Goal: Task Accomplishment & Management: Complete application form

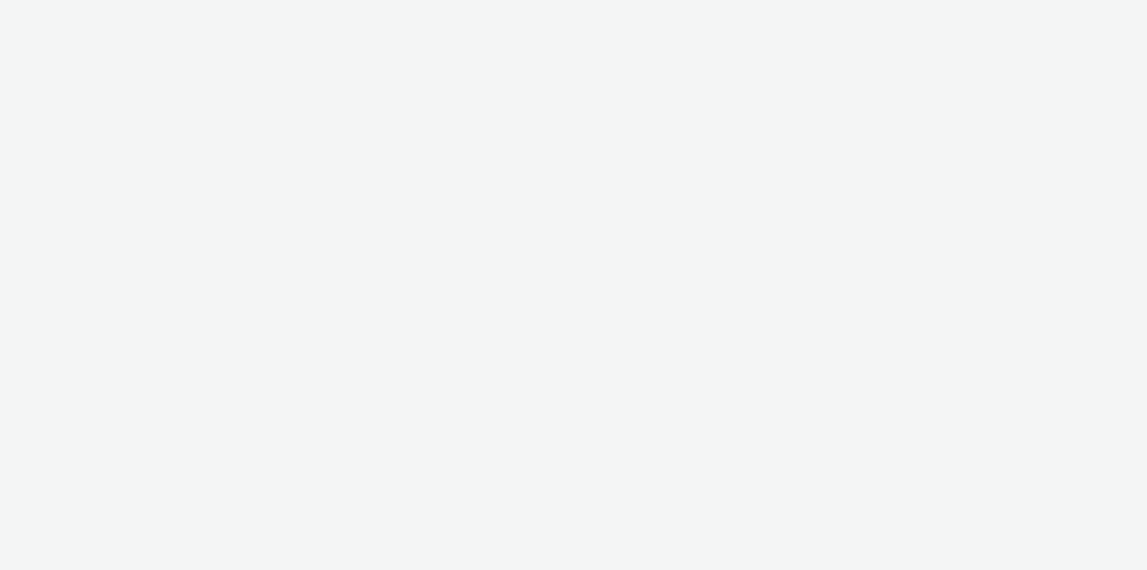
select select "11a7df10-284f-415c-b52a-427acf4c31ae"
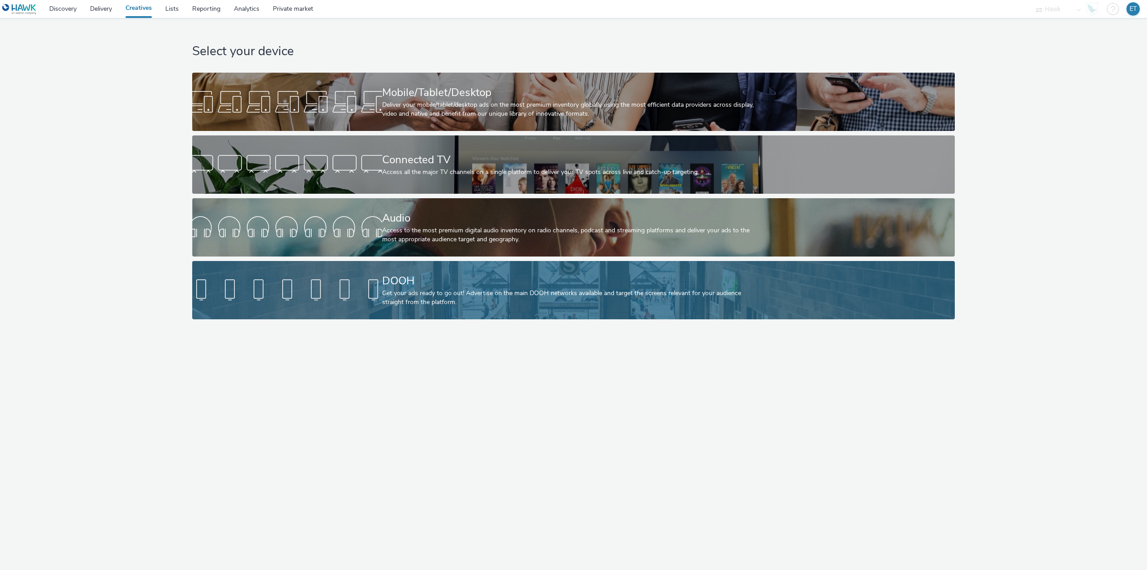
click at [376, 288] on div at bounding box center [287, 290] width 190 height 29
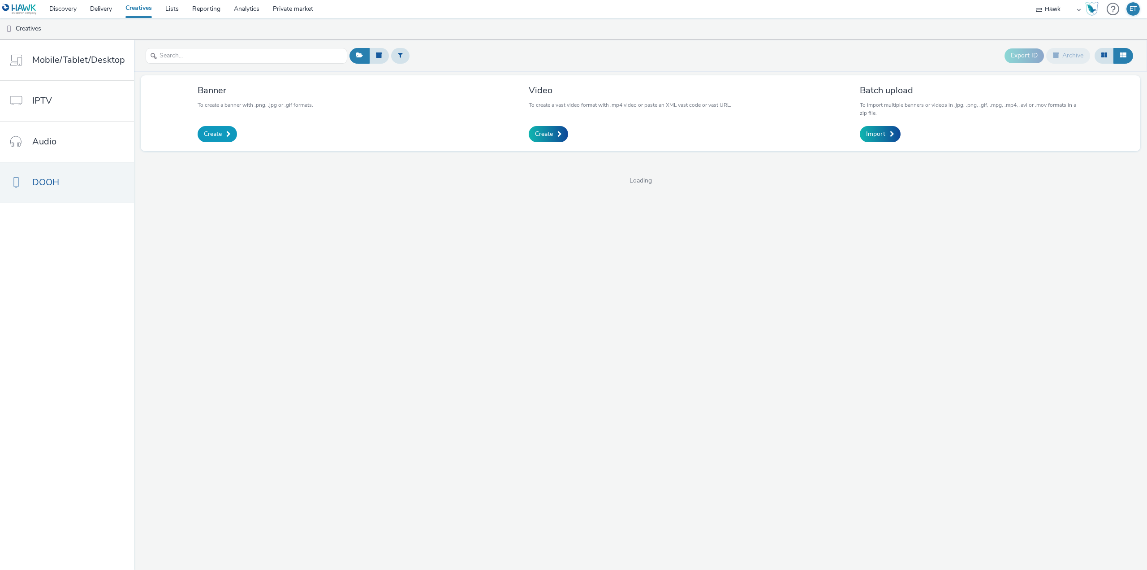
click at [220, 128] on link "Create" at bounding box center [217, 134] width 39 height 16
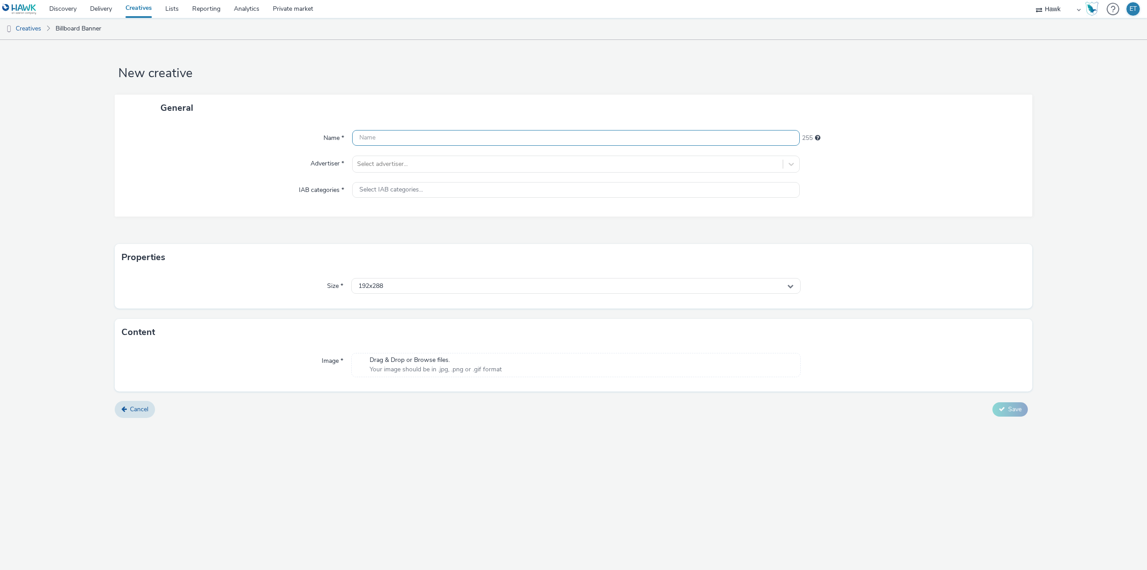
click at [364, 134] on input "text" at bounding box center [576, 138] width 448 height 16
click at [169, 5] on link "Lists" at bounding box center [172, 9] width 27 height 18
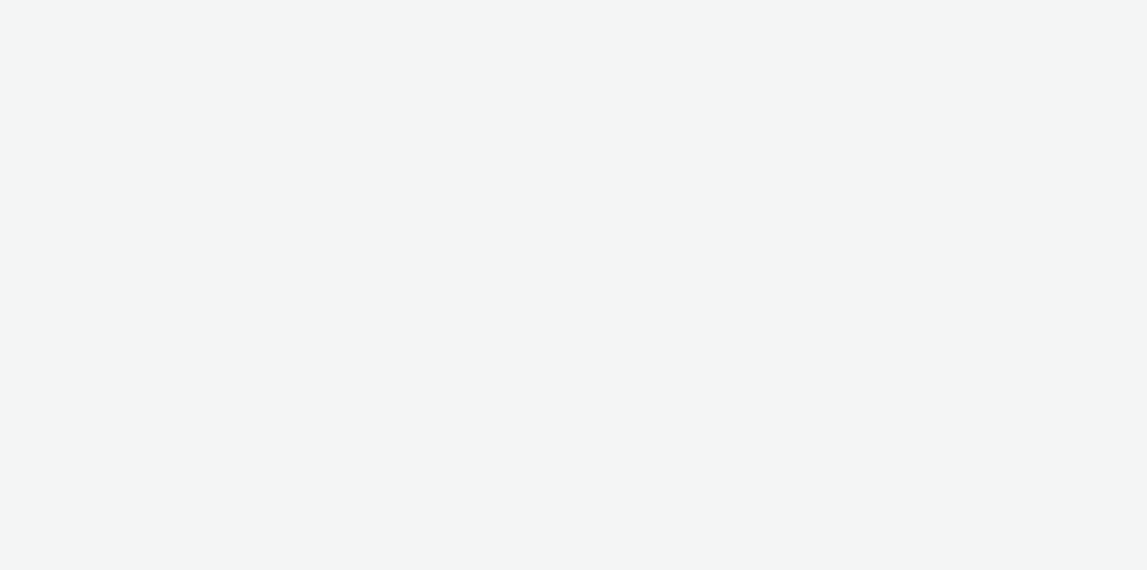
select select "11a7df10-284f-415c-b52a-427acf4c31ae"
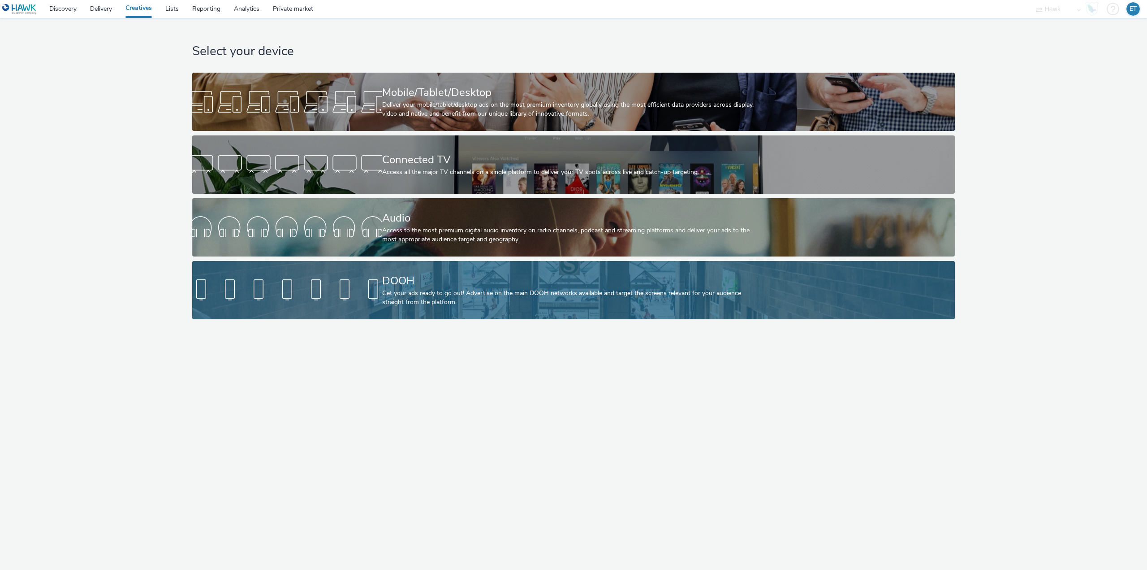
click at [322, 304] on div at bounding box center [287, 290] width 190 height 29
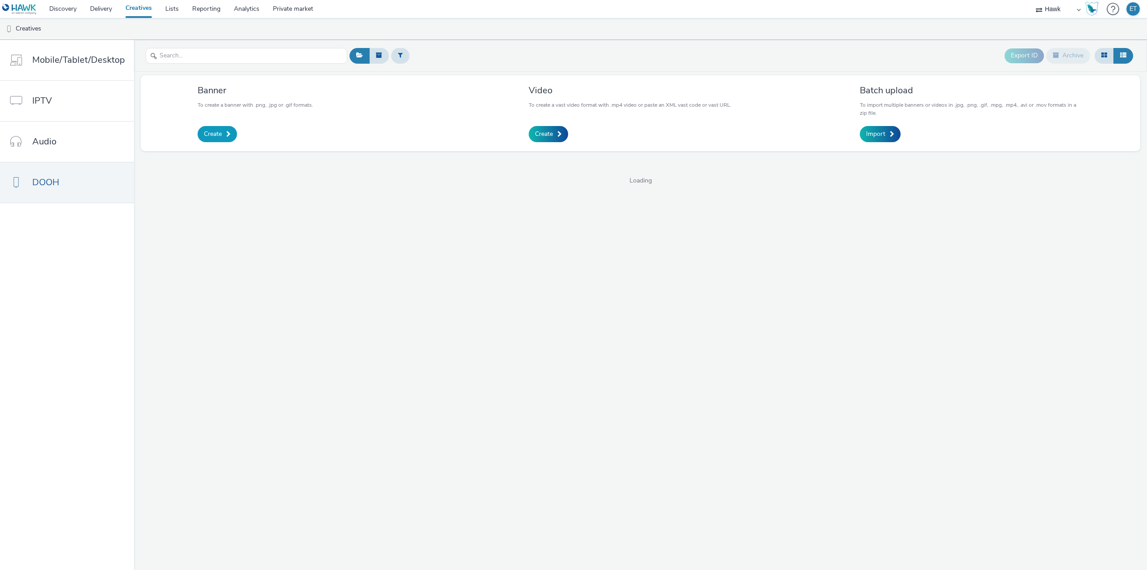
click at [226, 134] on span at bounding box center [228, 134] width 4 height 6
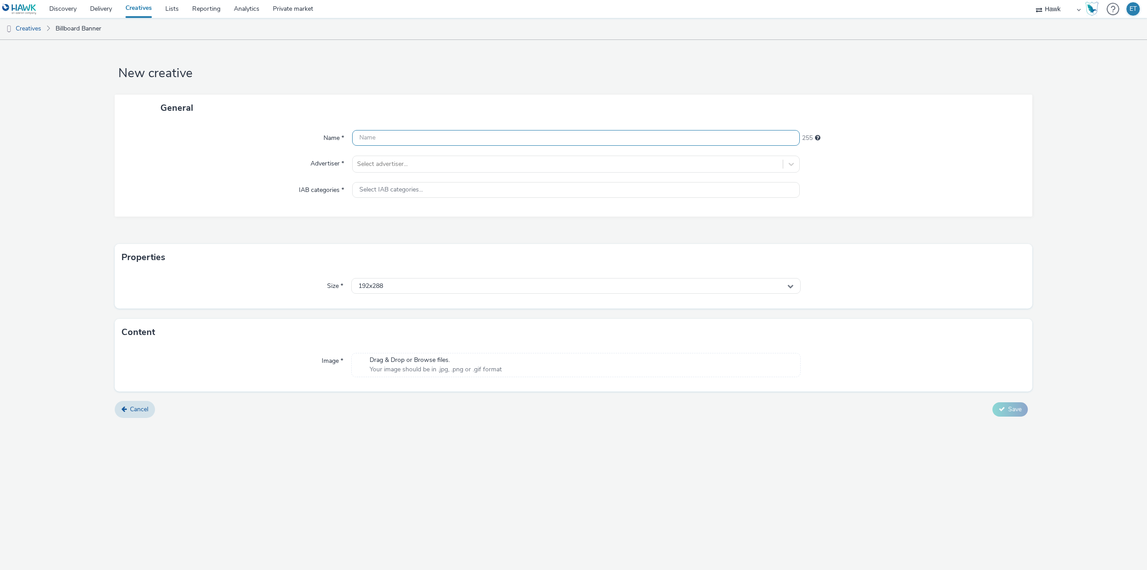
click at [419, 142] on input "text" at bounding box center [576, 138] width 448 height 16
paste input "UK_Churchill Square_Ikea Opening Campaign_Hawk_DOOH_13/08/2025_1080x1920"
type input "UK_Churchill Square_Ikea Opening Campaign_Hawk_DOOH_13/08/2025_1080x1920"
click at [206, 151] on div "Name * UK_Churchill Square_Ikea Opening Campaign_Hawk_DOOH_13/08/2025_1080x1920…" at bounding box center [574, 168] width 918 height 95
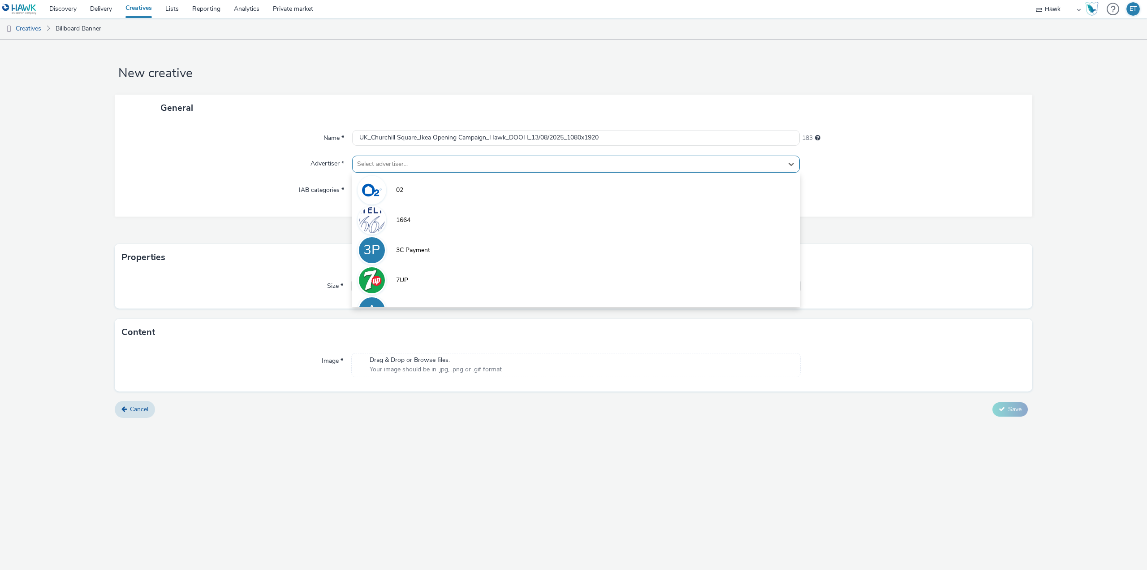
click at [365, 164] on div at bounding box center [567, 164] width 421 height 11
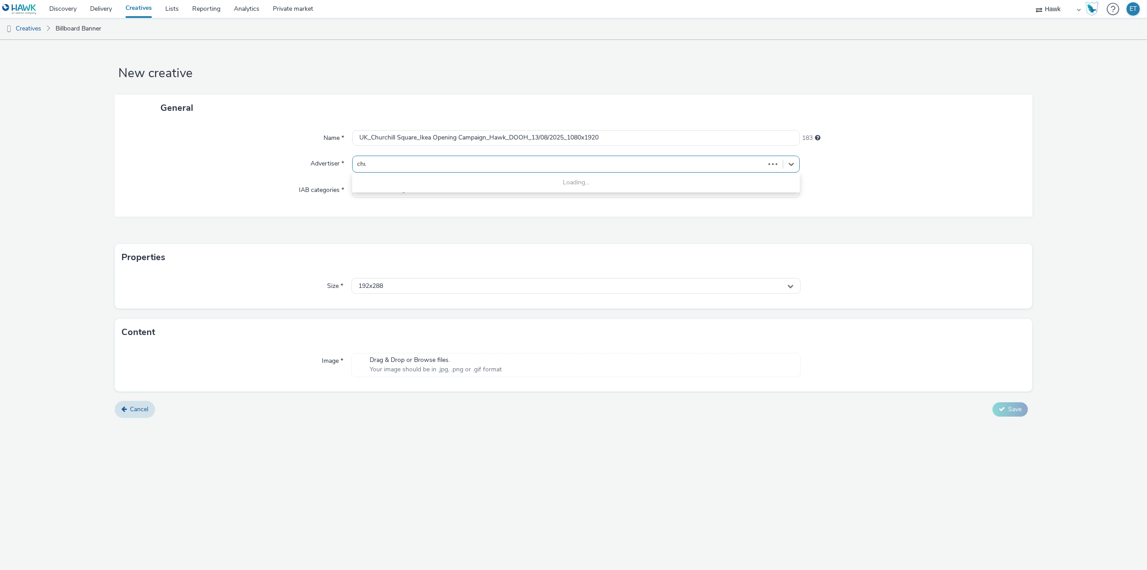
type input "chur"
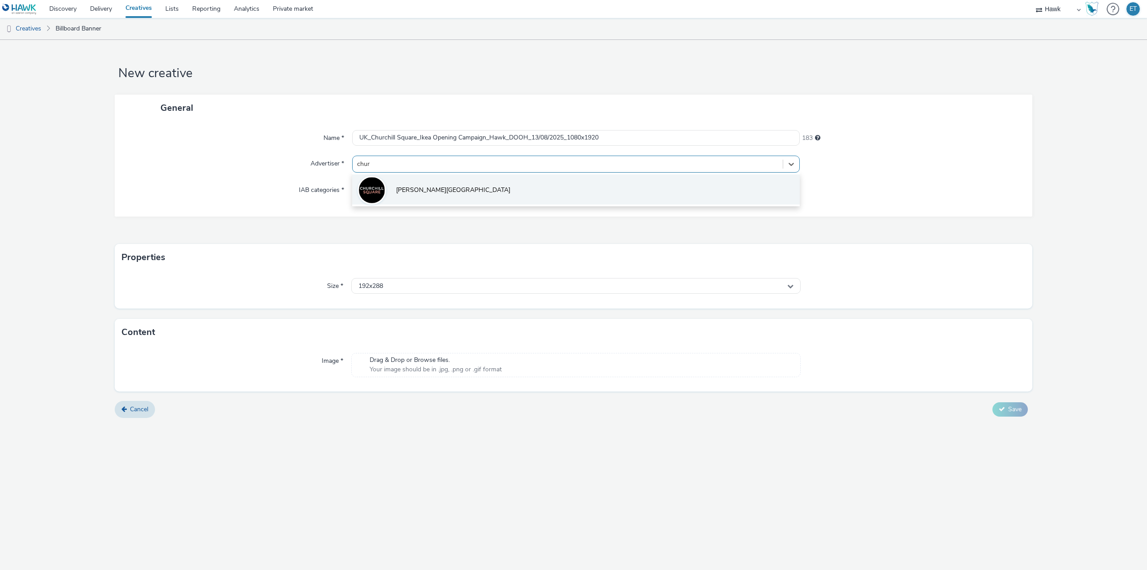
click at [379, 178] on div at bounding box center [372, 190] width 29 height 29
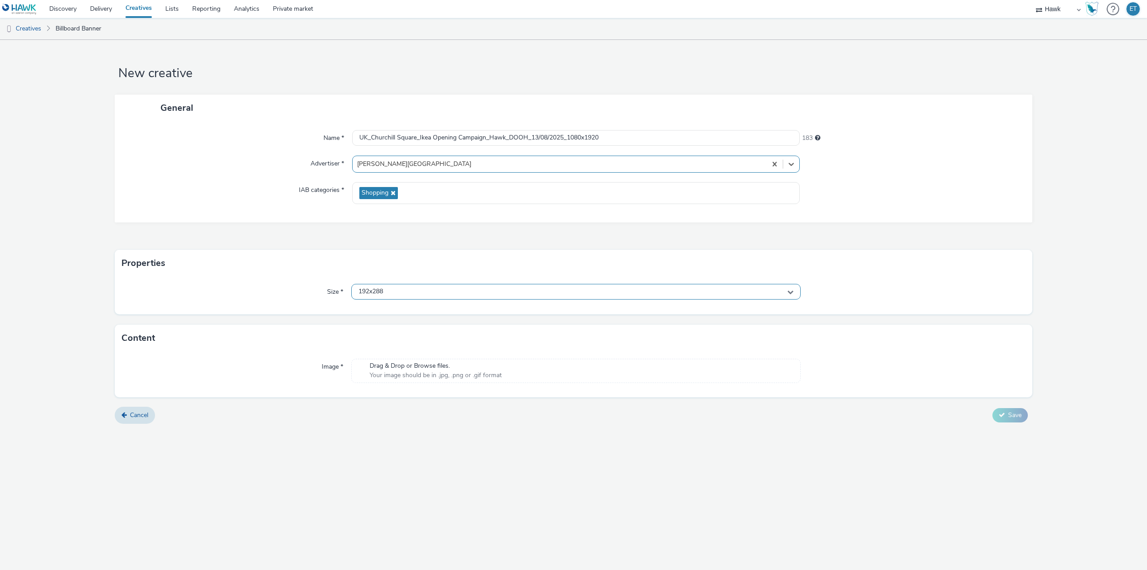
click at [385, 294] on div "192x288" at bounding box center [575, 292] width 449 height 16
click at [393, 305] on input "text" at bounding box center [576, 310] width 449 height 16
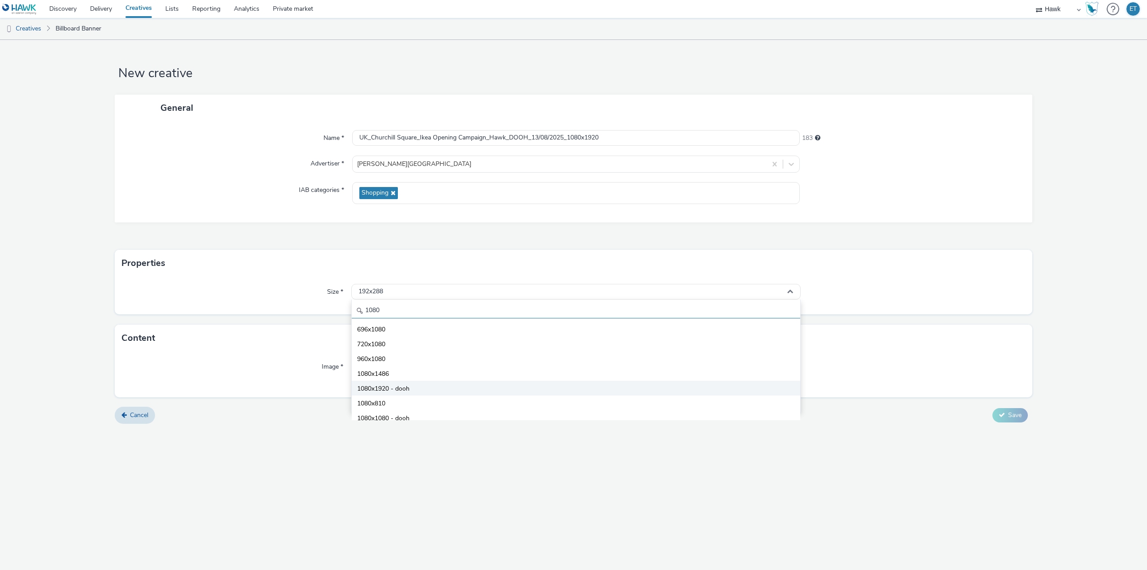
type input "1080"
click at [423, 387] on li "1080x1920 - dooh" at bounding box center [576, 387] width 449 height 15
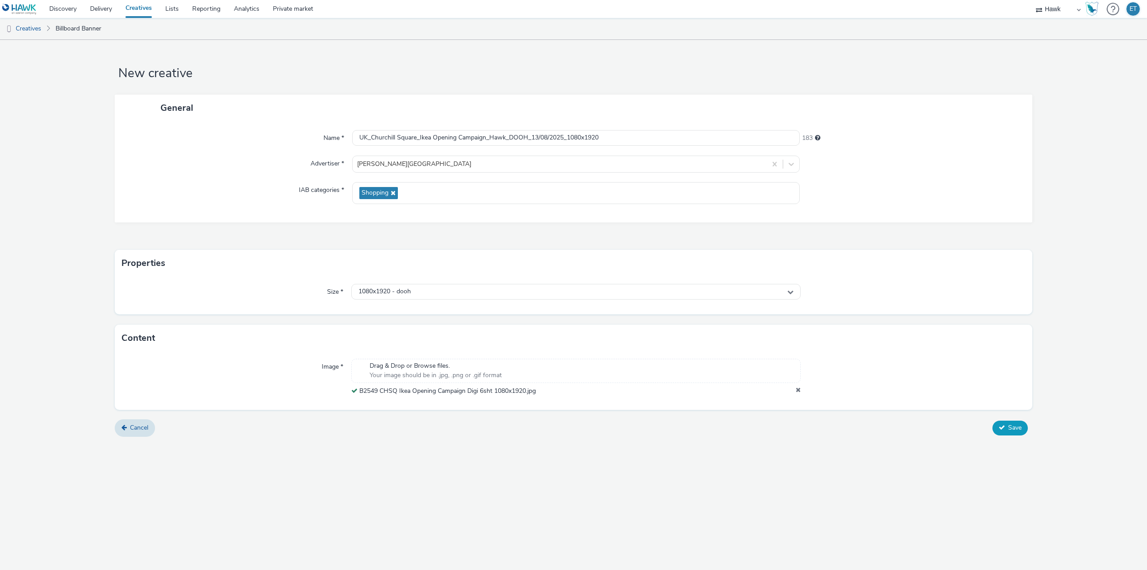
click at [1002, 422] on button "Save" at bounding box center [1010, 427] width 35 height 14
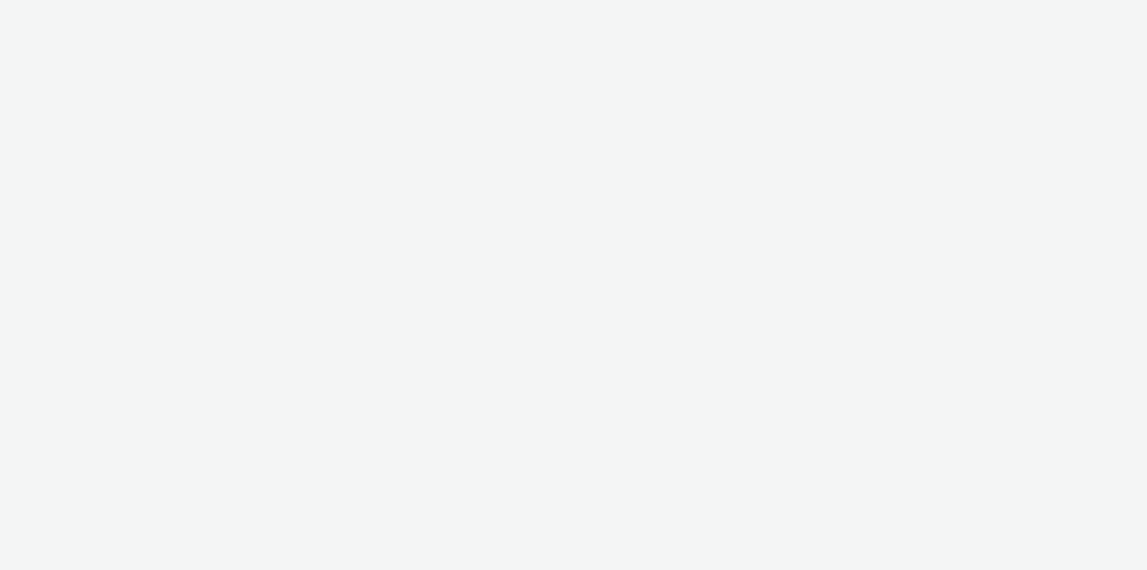
select select "11a7df10-284f-415c-b52a-427acf4c31ae"
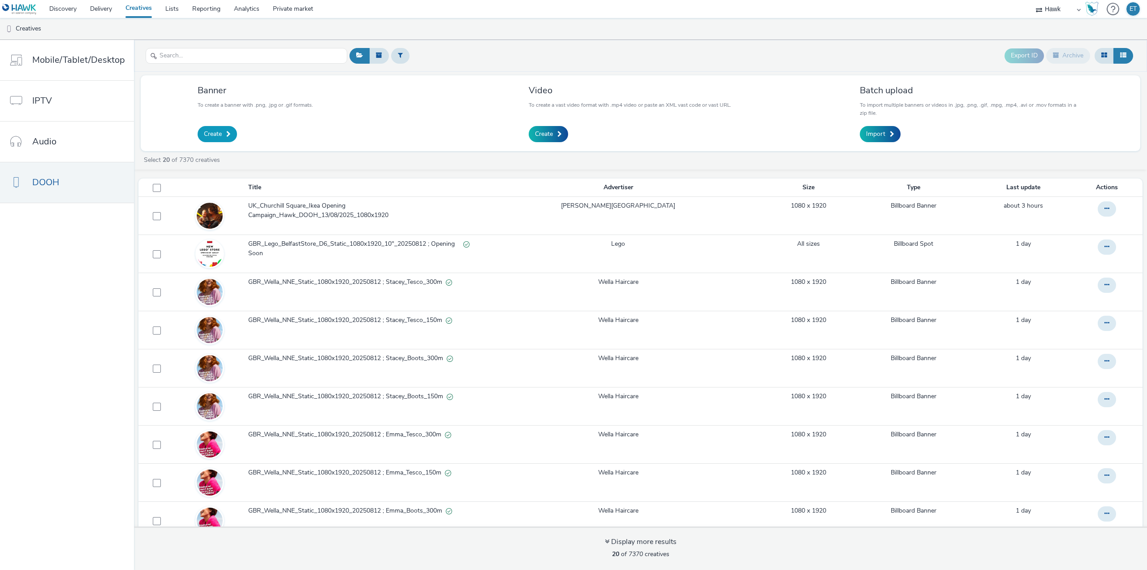
click at [214, 130] on span "Create" at bounding box center [213, 134] width 18 height 9
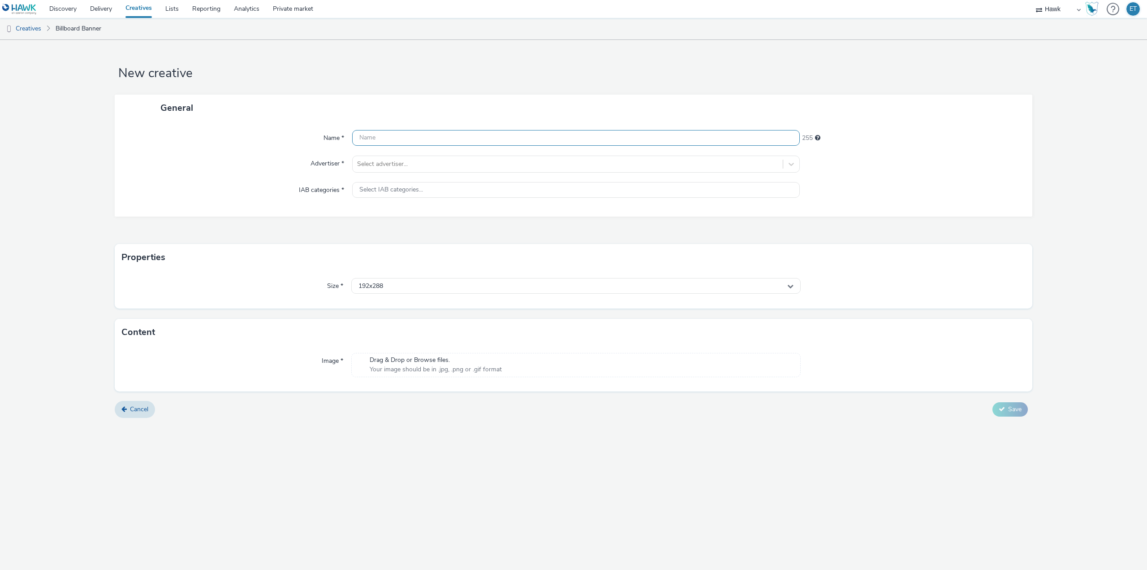
click at [393, 139] on input "text" at bounding box center [576, 138] width 448 height 16
paste input "UK_Churchill Square_Ikea Opening Campaign_Hawk_DOOH_13/08/2025_672x384"
type input "UK_Churchill Square_Ikea Opening Campaign_Hawk_DOOH_13/08/2025_672x384"
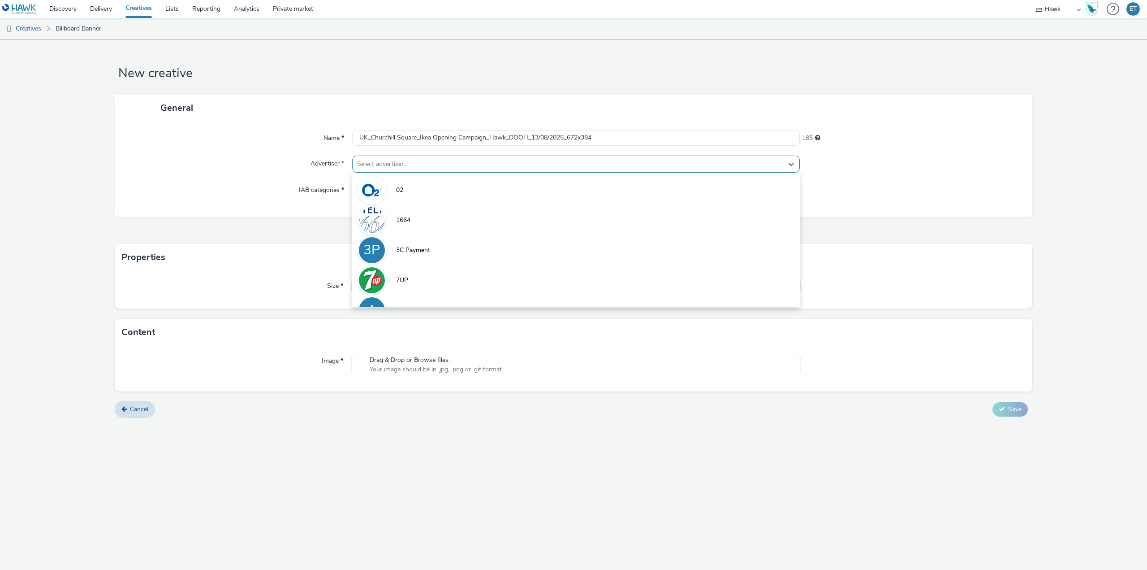
click at [394, 165] on div at bounding box center [567, 164] width 421 height 11
type input "chu"
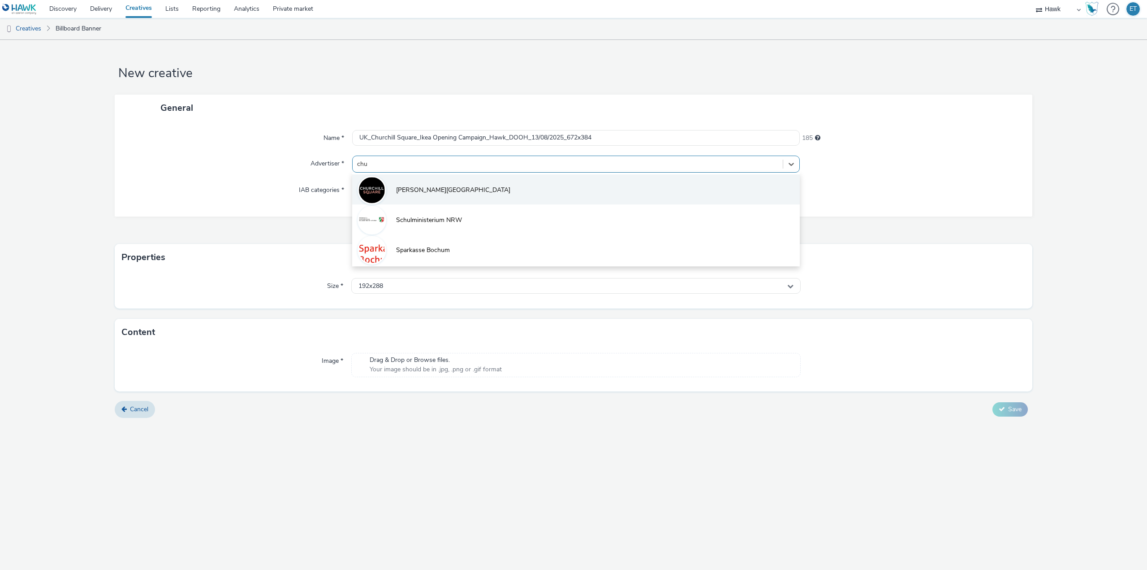
click at [470, 193] on li "[PERSON_NAME][GEOGRAPHIC_DATA]" at bounding box center [576, 189] width 448 height 30
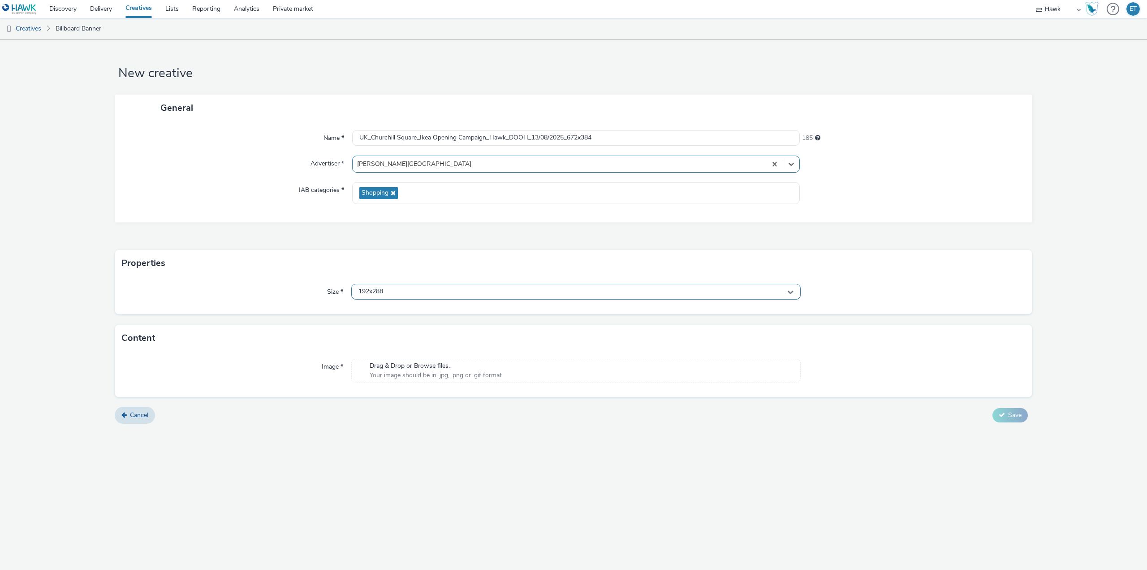
click at [445, 295] on div "192x288" at bounding box center [575, 292] width 449 height 16
click at [453, 311] on input "text" at bounding box center [576, 310] width 449 height 16
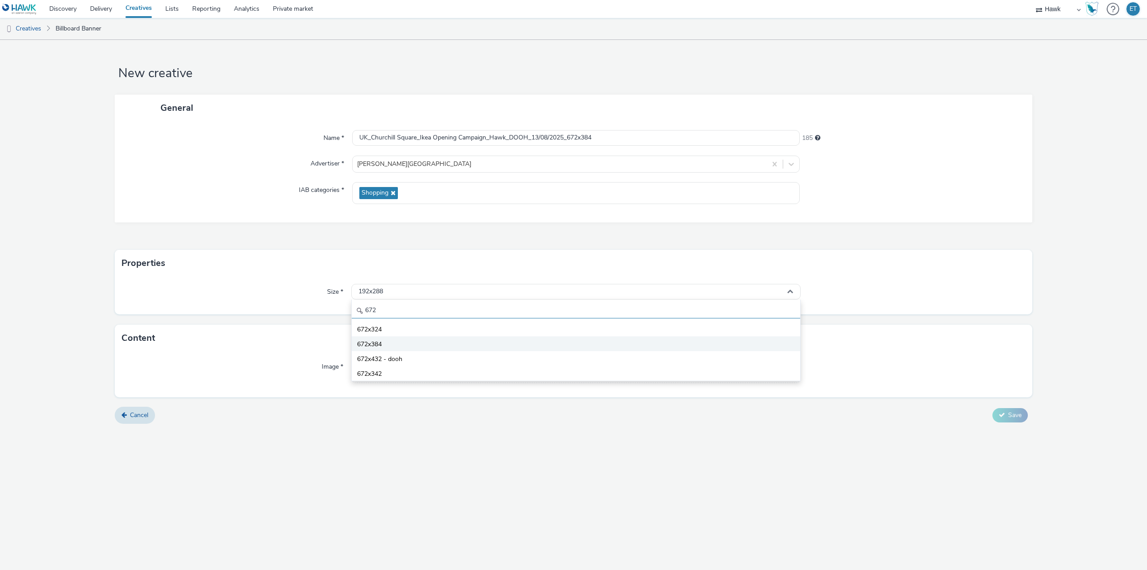
type input "672"
click at [448, 340] on li "672x384" at bounding box center [576, 343] width 449 height 15
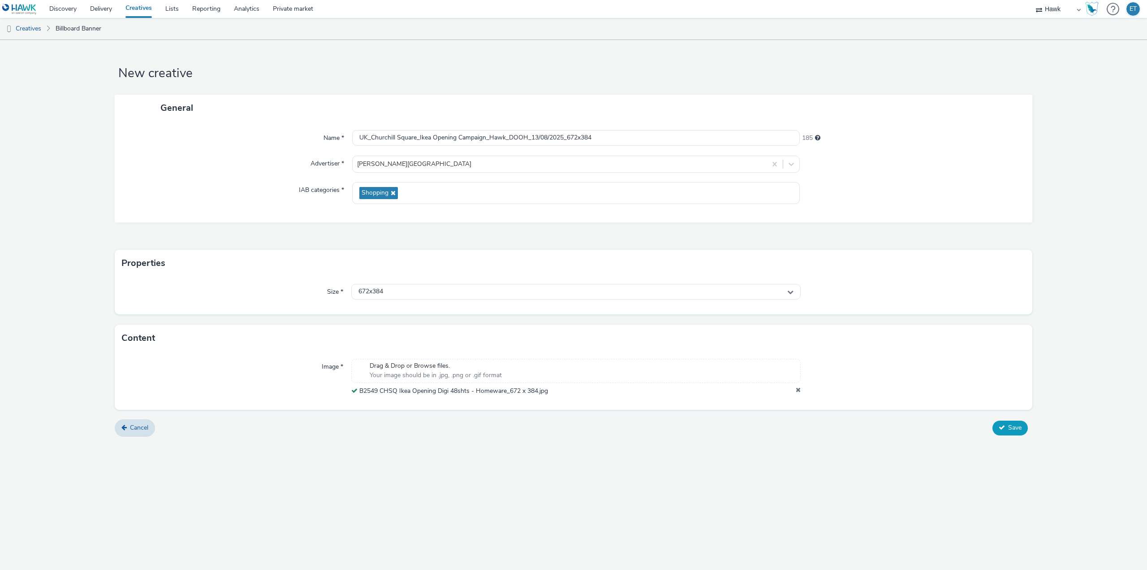
click at [996, 427] on button "Save" at bounding box center [1010, 427] width 35 height 14
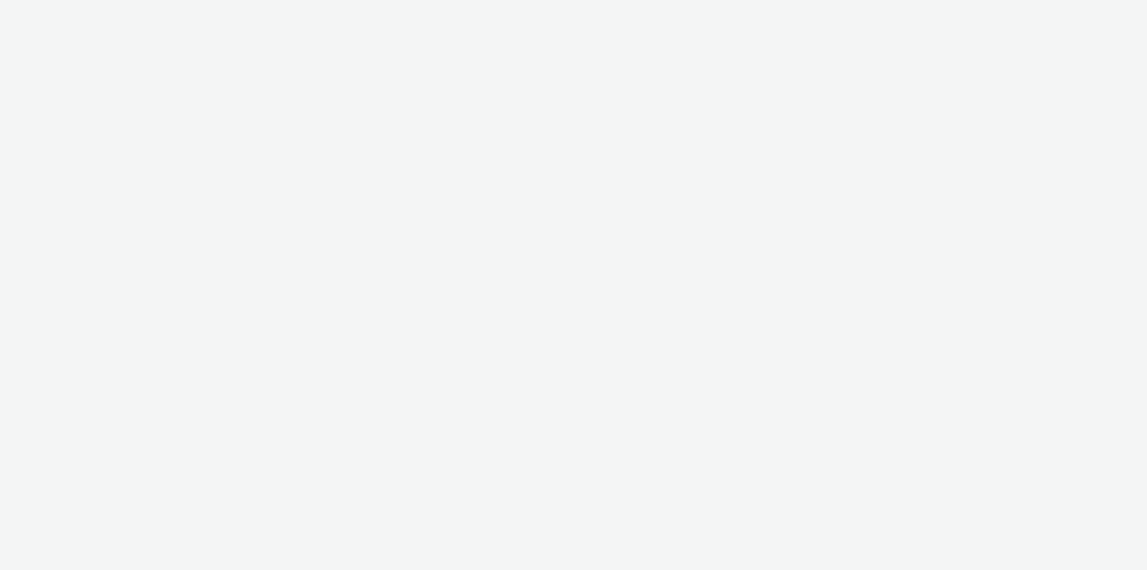
select select "11a7df10-284f-415c-b52a-427acf4c31ae"
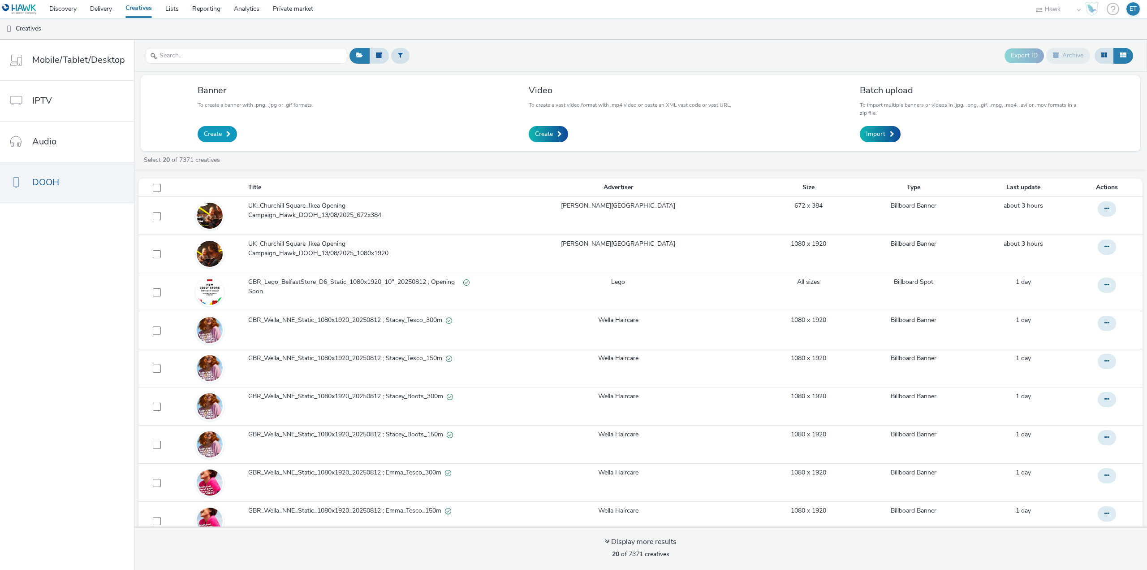
click at [222, 134] on link "Create" at bounding box center [217, 134] width 39 height 16
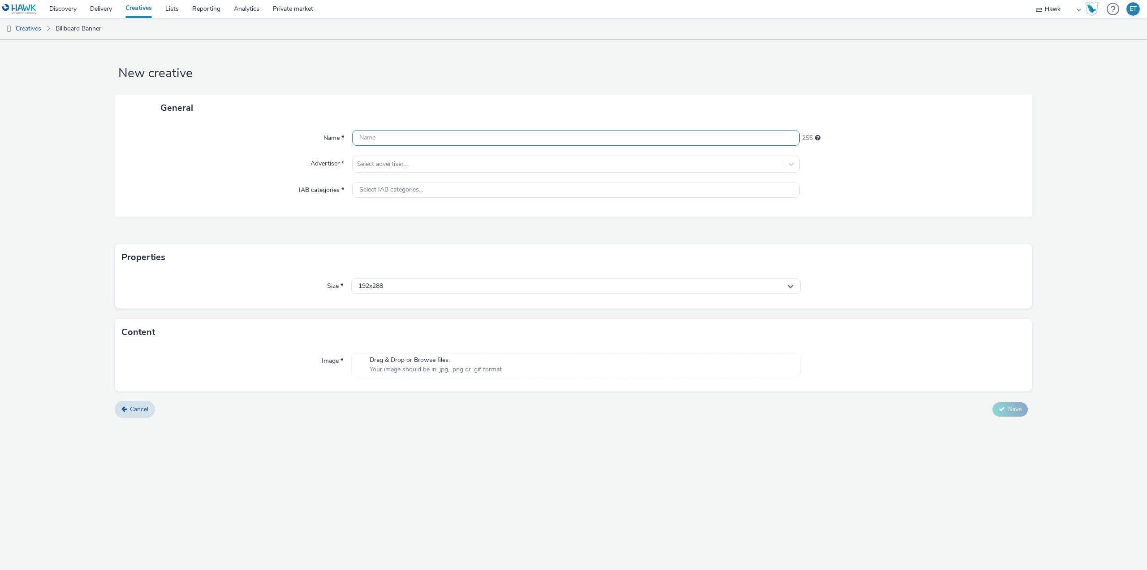
click at [467, 140] on input "text" at bounding box center [576, 138] width 448 height 16
paste input "UK_Churchill Square_Ikea Opening Campaign_Hawk_DOOH_13/08/2025_612x306"
type input "UK_Churchill Square_Ikea Opening Campaign_Hawk_DOOH_13/08/2025_612x306"
click at [457, 159] on div at bounding box center [567, 164] width 421 height 11
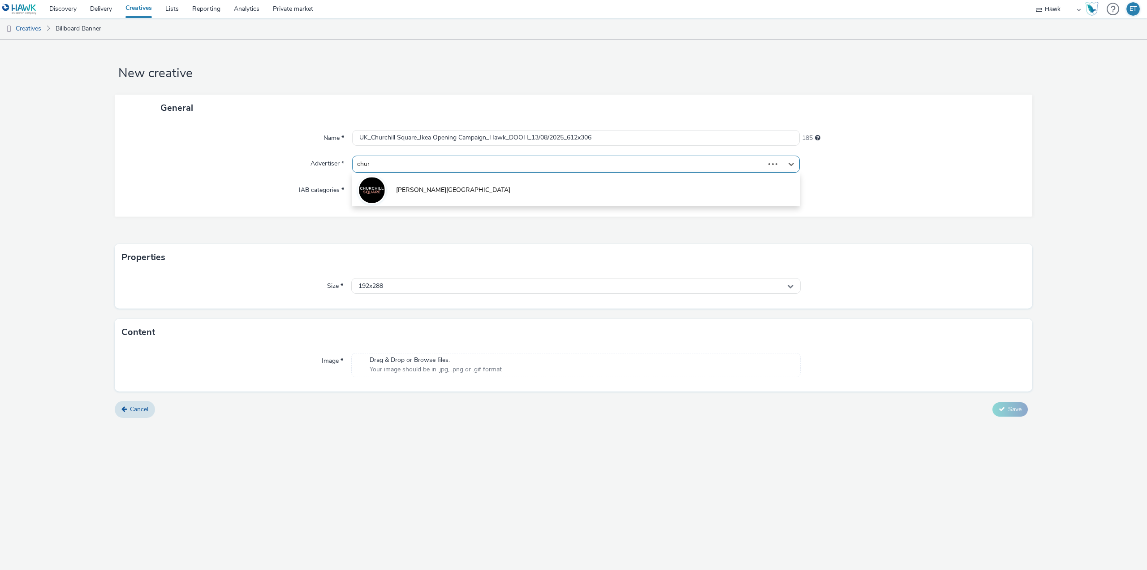
type input "churc"
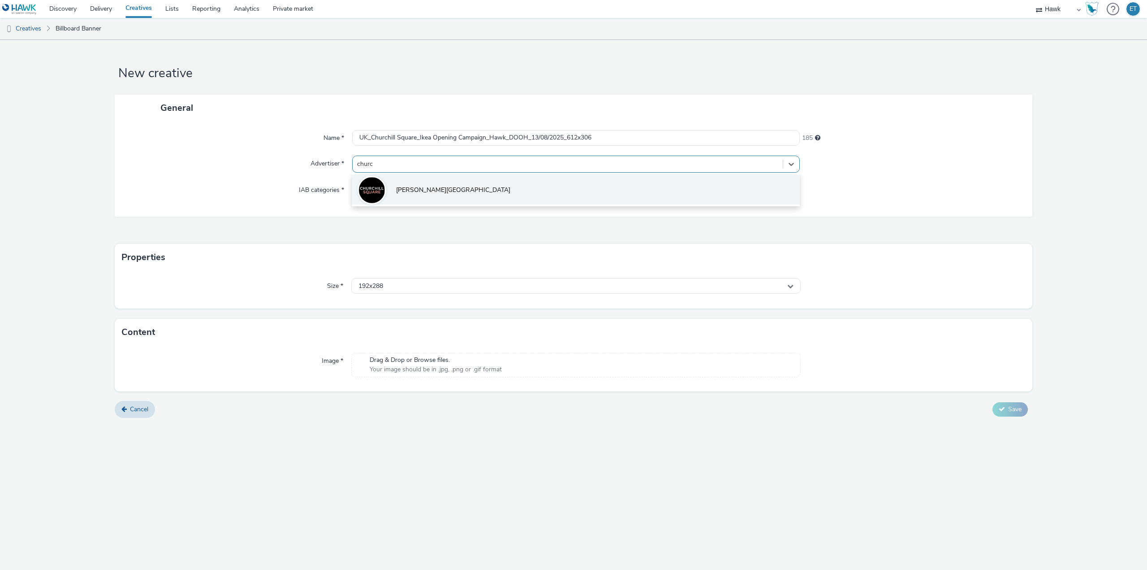
click at [449, 191] on li "[PERSON_NAME][GEOGRAPHIC_DATA]" at bounding box center [576, 189] width 448 height 30
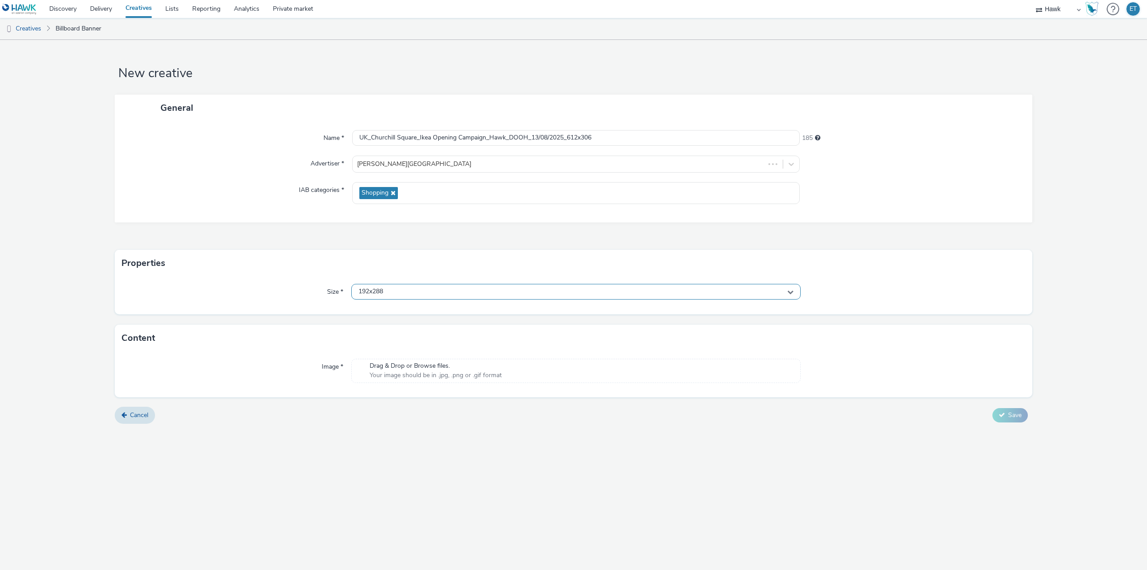
click at [454, 294] on div "192x288" at bounding box center [575, 292] width 449 height 16
click at [438, 313] on input "text" at bounding box center [576, 310] width 449 height 16
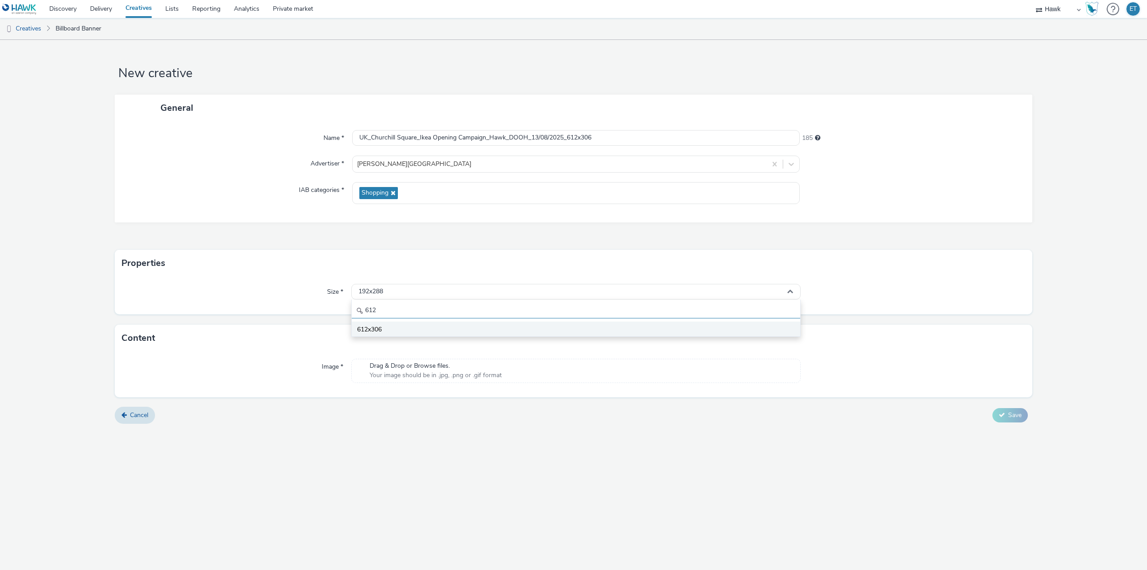
type input "612"
click at [445, 330] on li "612x306" at bounding box center [576, 328] width 449 height 15
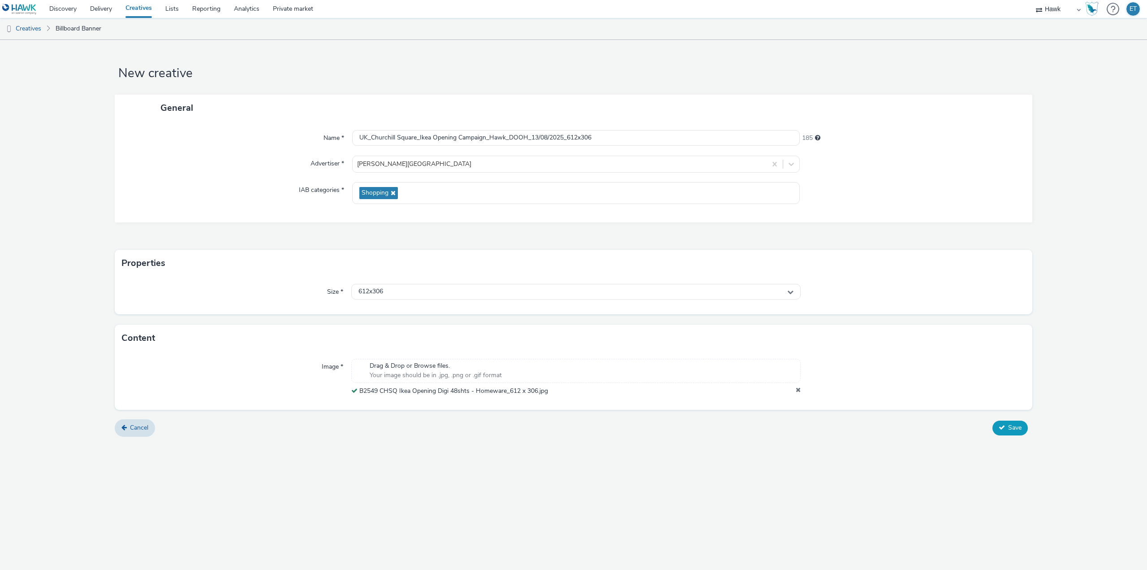
click at [997, 425] on button "Save" at bounding box center [1010, 427] width 35 height 14
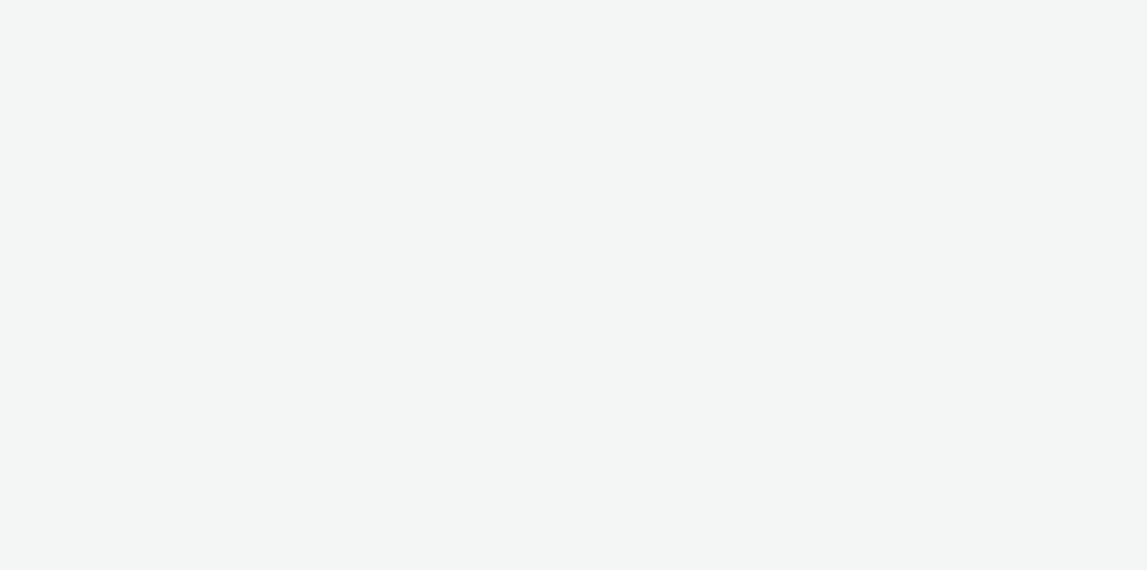
select select "11a7df10-284f-415c-b52a-427acf4c31ae"
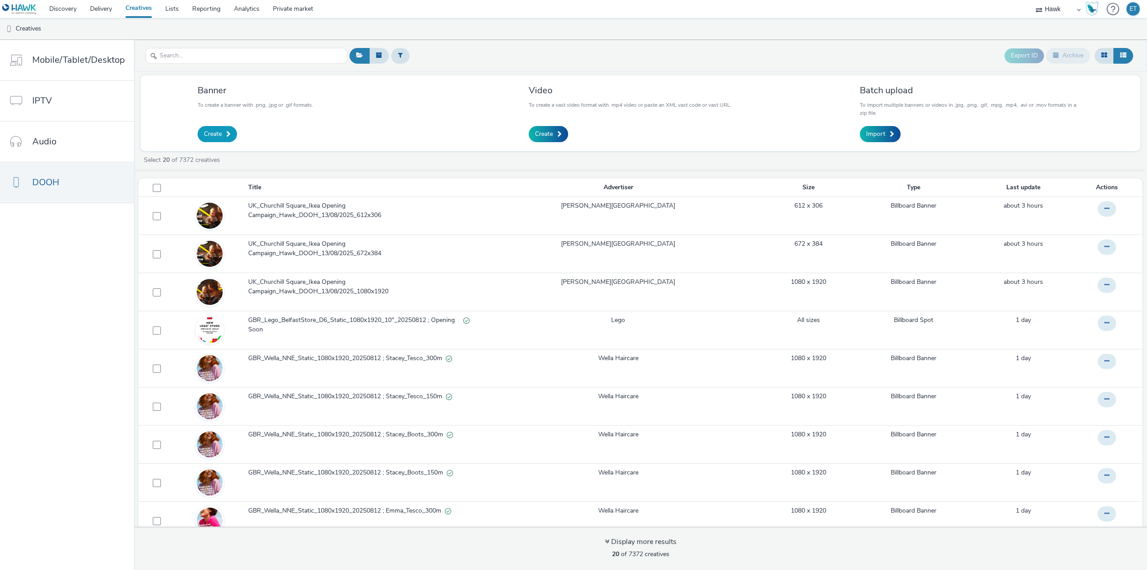
click at [226, 132] on span at bounding box center [228, 134] width 4 height 6
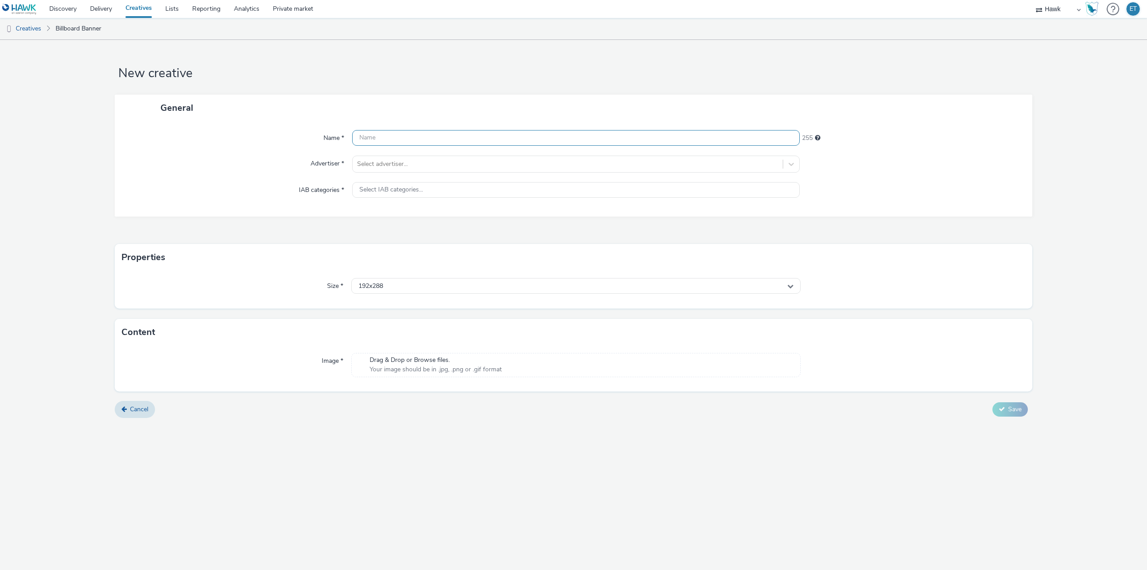
click at [414, 140] on input "text" at bounding box center [576, 138] width 448 height 16
paste input "UK_Churchill Square_Ikea Opening Campaign_Hawk_DOOH_13/08/2025_840x400"
type input "UK_Churchill Square_Ikea Opening Campaign_Hawk_DOOH_13/08/2025_840x400"
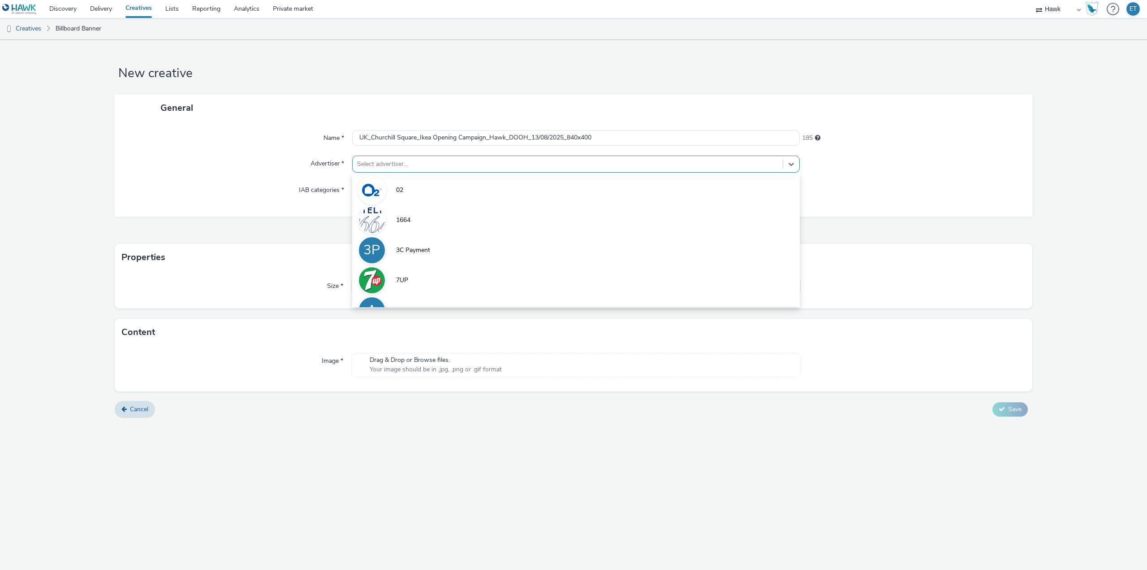
click at [406, 169] on div at bounding box center [567, 164] width 421 height 11
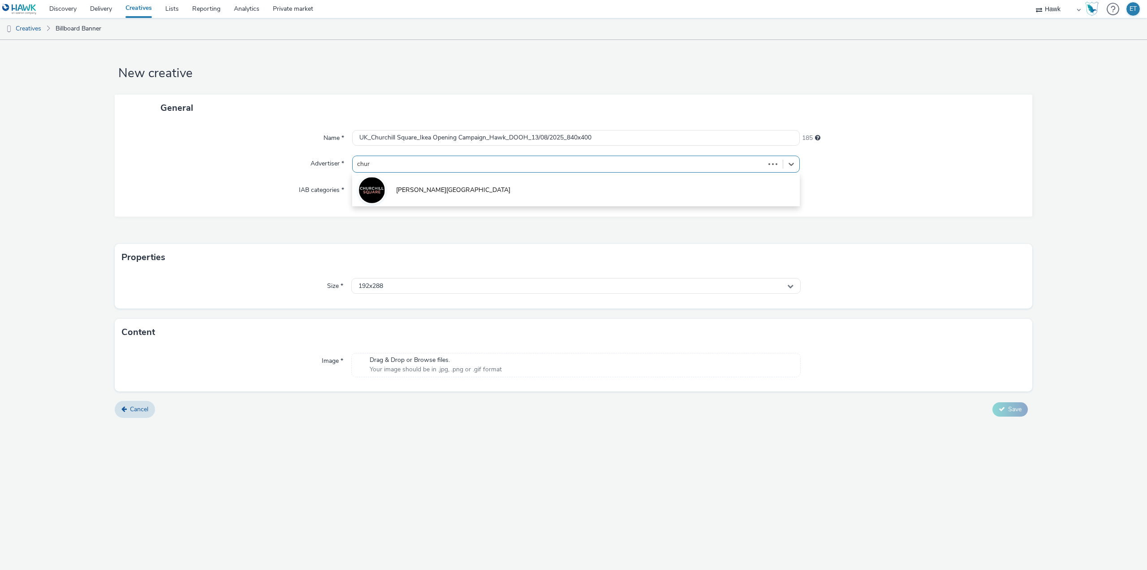
type input "churc"
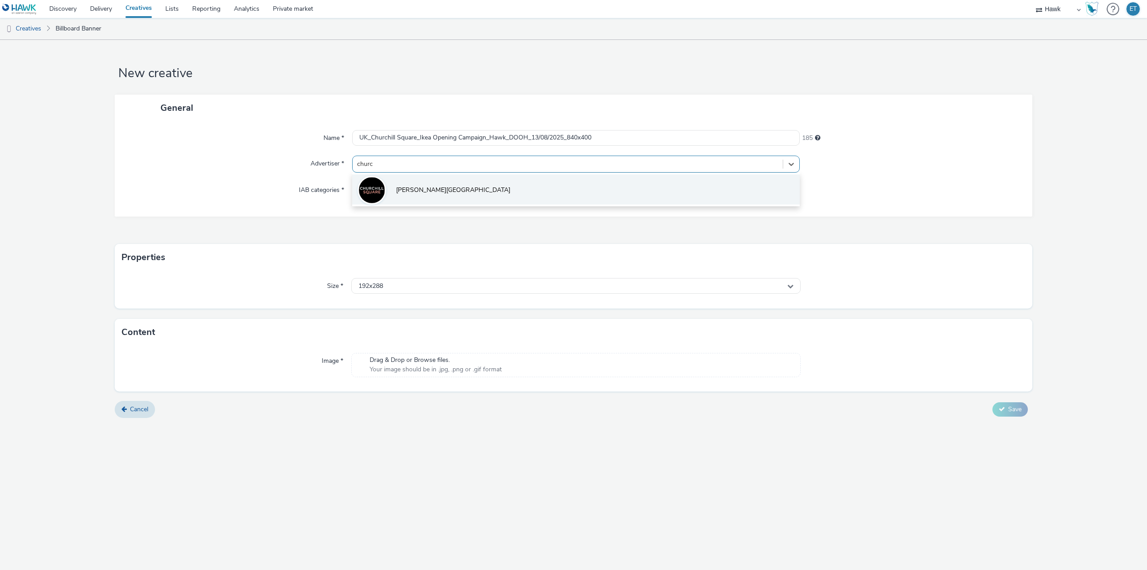
click at [411, 185] on li "[PERSON_NAME][GEOGRAPHIC_DATA]" at bounding box center [576, 189] width 448 height 30
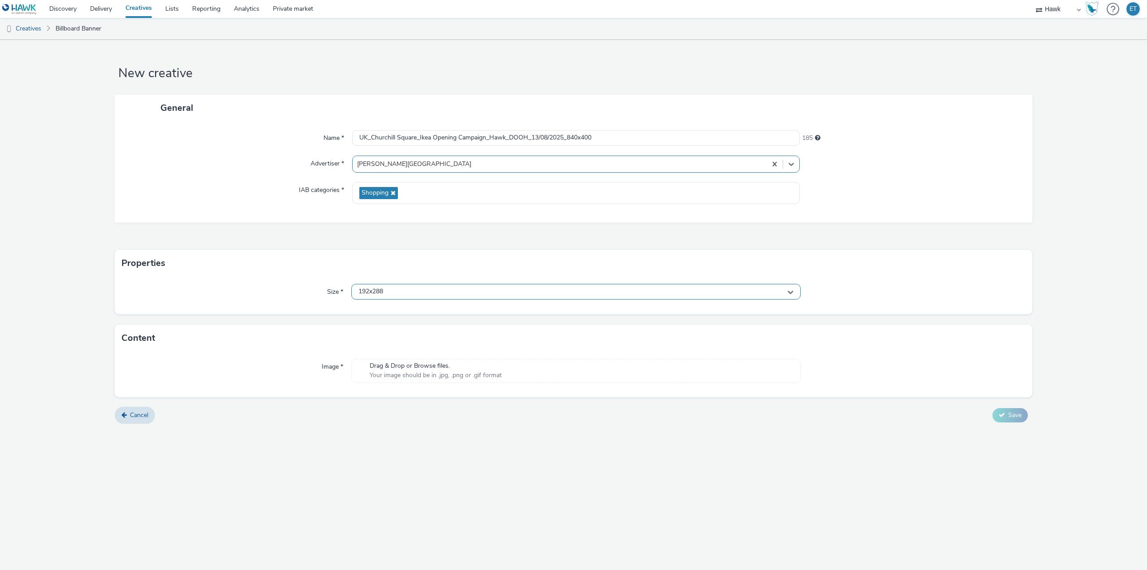
click at [423, 289] on div "192x288" at bounding box center [575, 292] width 449 height 16
click at [416, 313] on input "text" at bounding box center [576, 310] width 449 height 16
type input "840"
click at [420, 332] on li "840x400" at bounding box center [576, 328] width 449 height 15
click at [1015, 428] on span "Save" at bounding box center [1014, 427] width 13 height 9
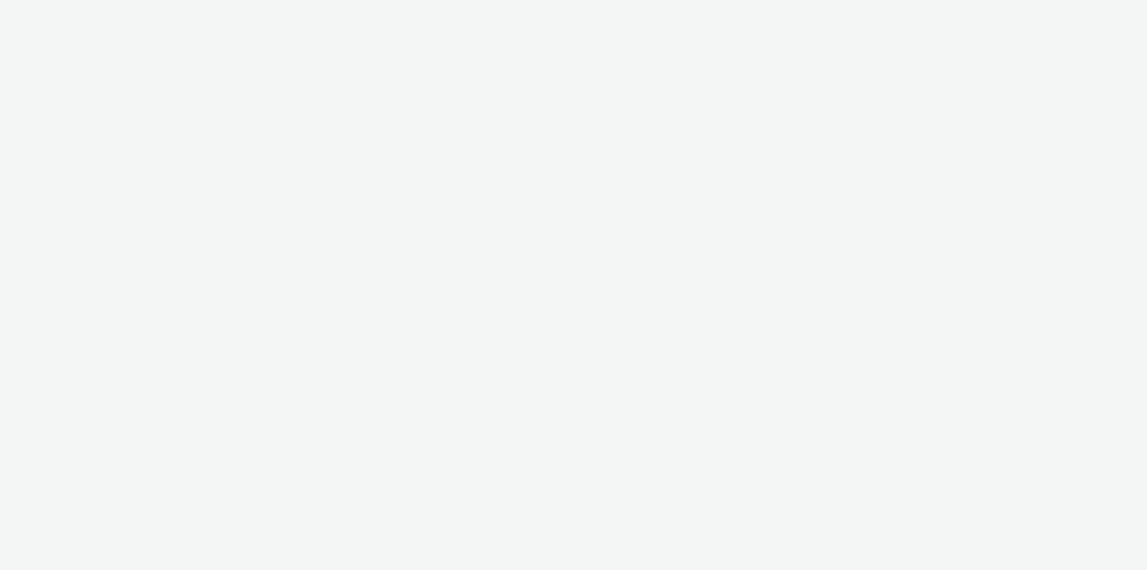
select select "11a7df10-284f-415c-b52a-427acf4c31ae"
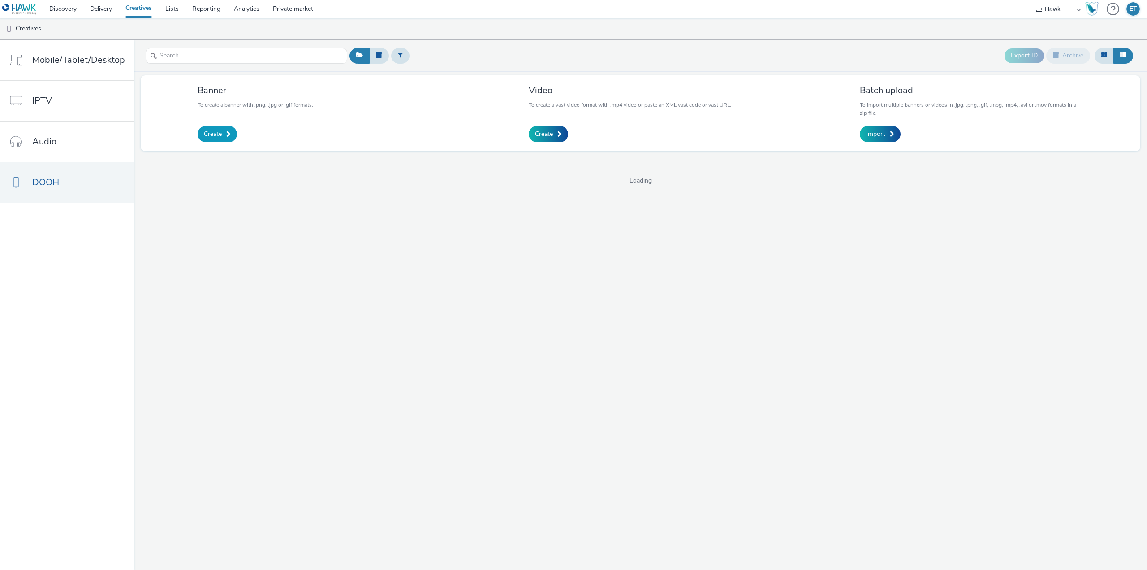
click at [228, 131] on span at bounding box center [228, 134] width 4 height 6
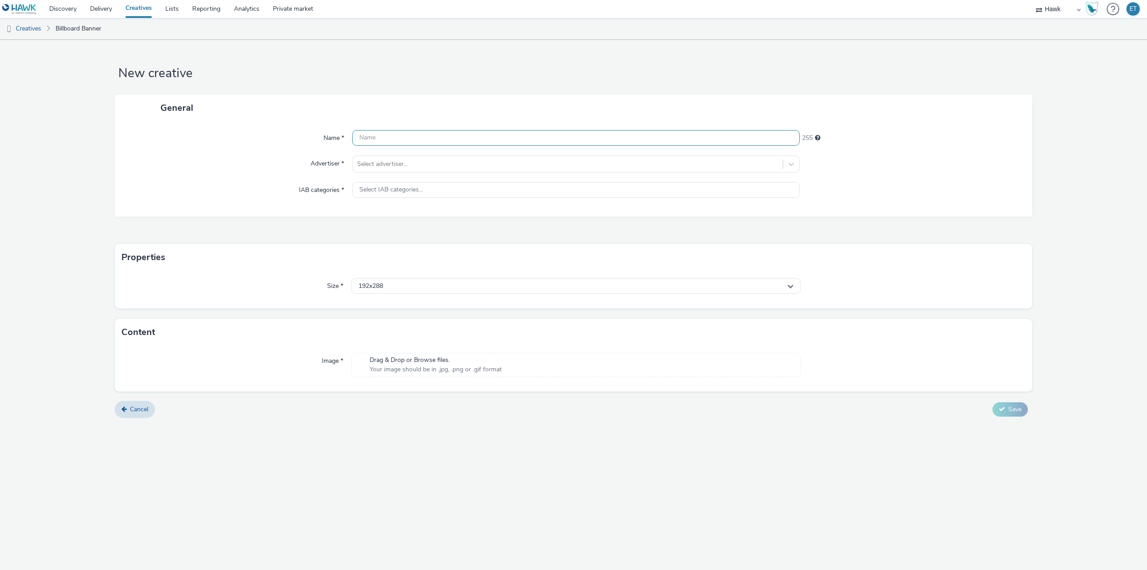
click at [384, 136] on input "text" at bounding box center [576, 138] width 448 height 16
paste input "UK_Churchill Square_Ikea Opening Campaign_Hawk_DOOH_13/08/2025_864x432"
type input "UK_Churchill Square_Ikea Opening Campaign_Hawk_DOOH_13/08/2025_864x432"
click at [393, 164] on div at bounding box center [567, 164] width 421 height 11
type input "chur"
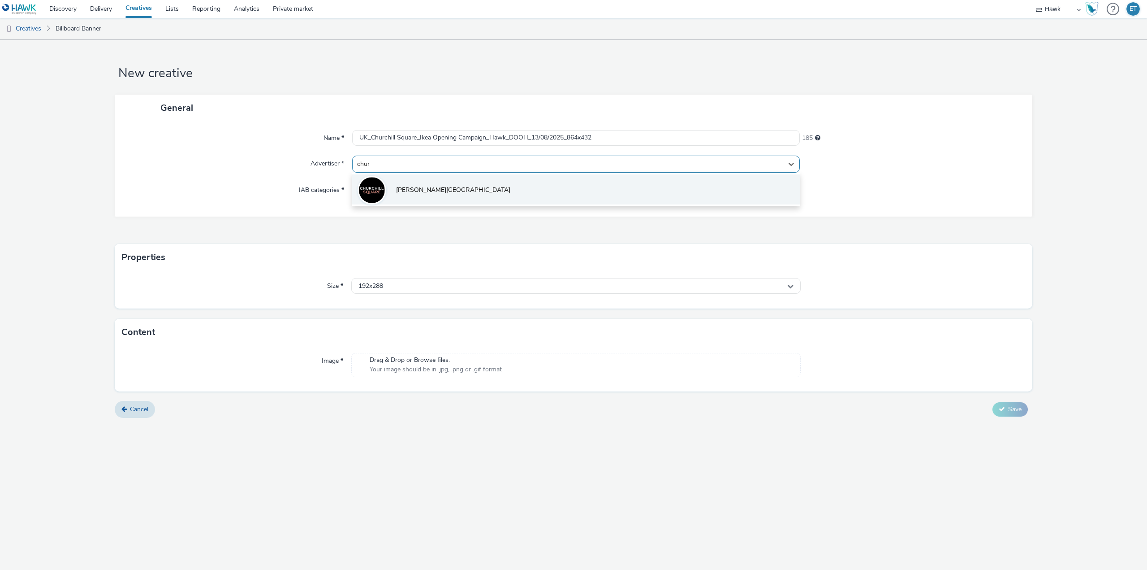
click at [463, 182] on li "[PERSON_NAME][GEOGRAPHIC_DATA]" at bounding box center [576, 189] width 448 height 30
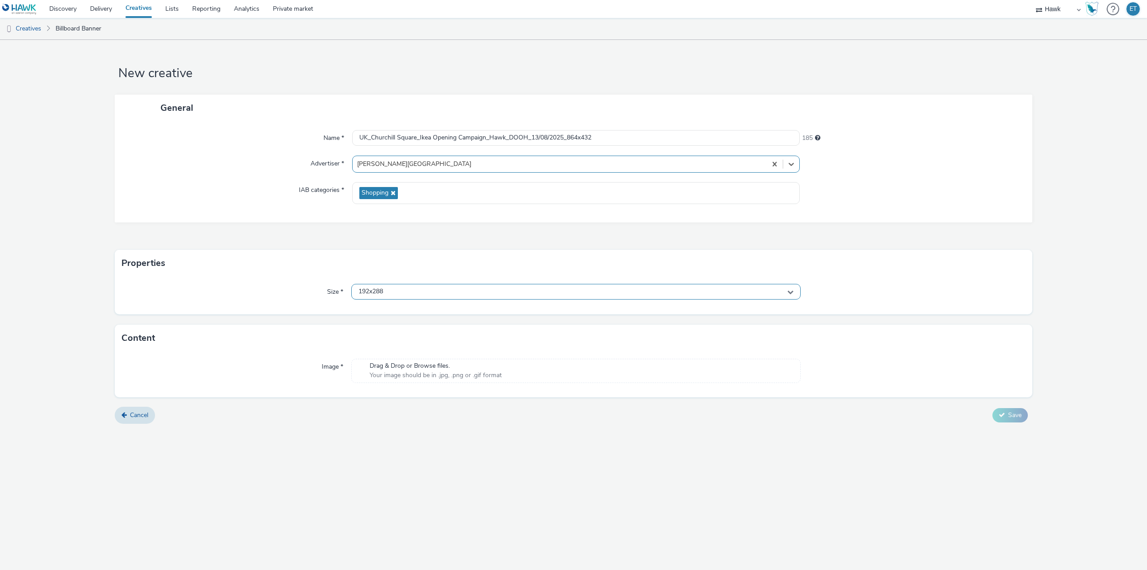
click at [417, 291] on div "192x288" at bounding box center [575, 292] width 449 height 16
click at [423, 308] on input "text" at bounding box center [576, 310] width 449 height 16
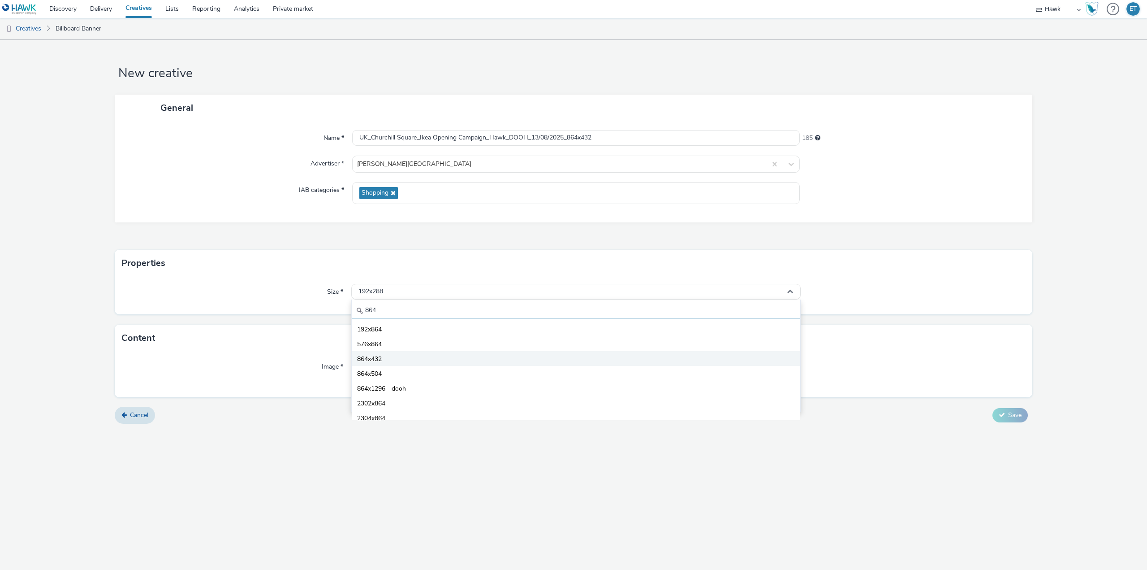
type input "864"
click at [415, 359] on li "864x432" at bounding box center [576, 358] width 449 height 15
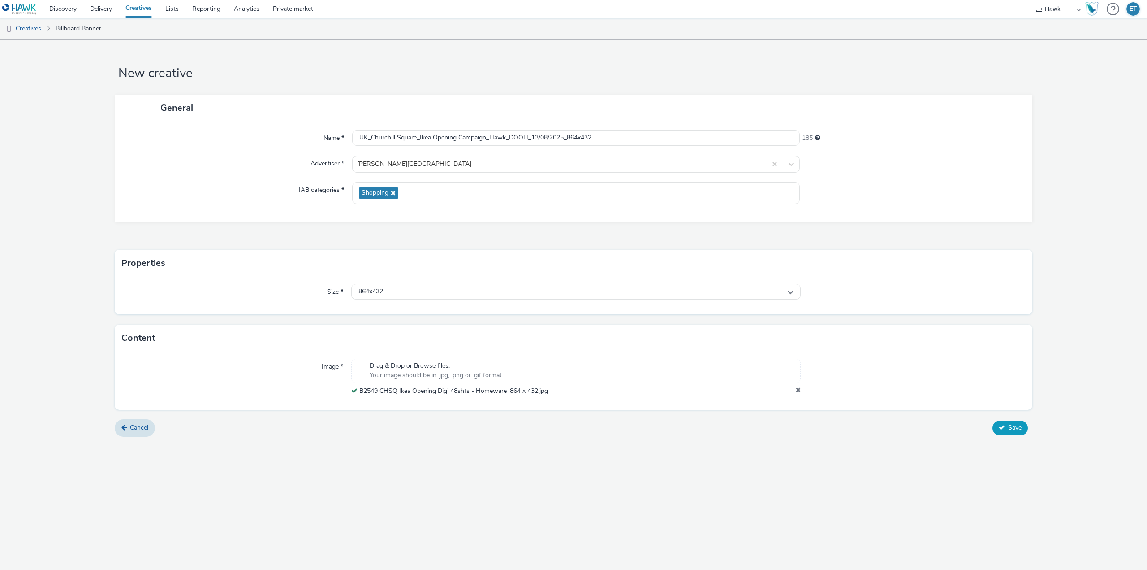
click at [1011, 433] on button "Save" at bounding box center [1010, 427] width 35 height 14
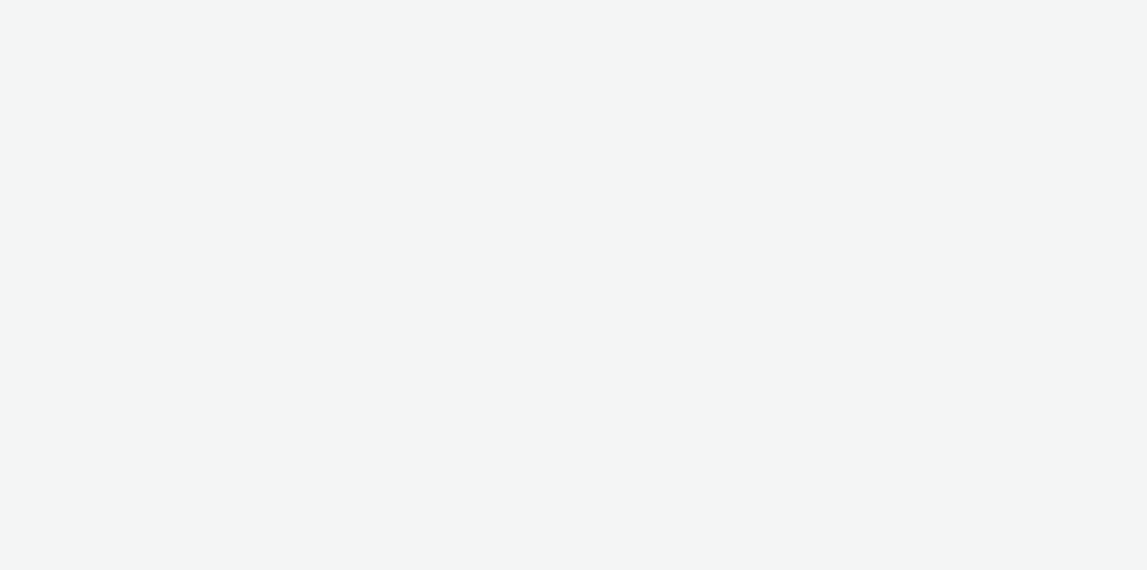
select select "11a7df10-284f-415c-b52a-427acf4c31ae"
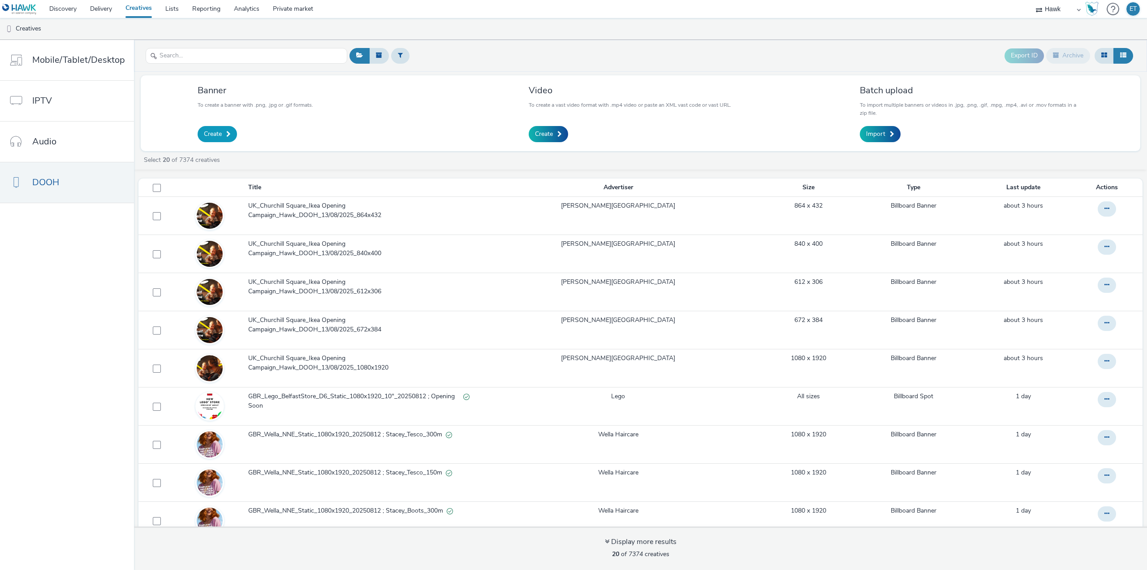
click at [216, 142] on link "Create" at bounding box center [217, 134] width 39 height 16
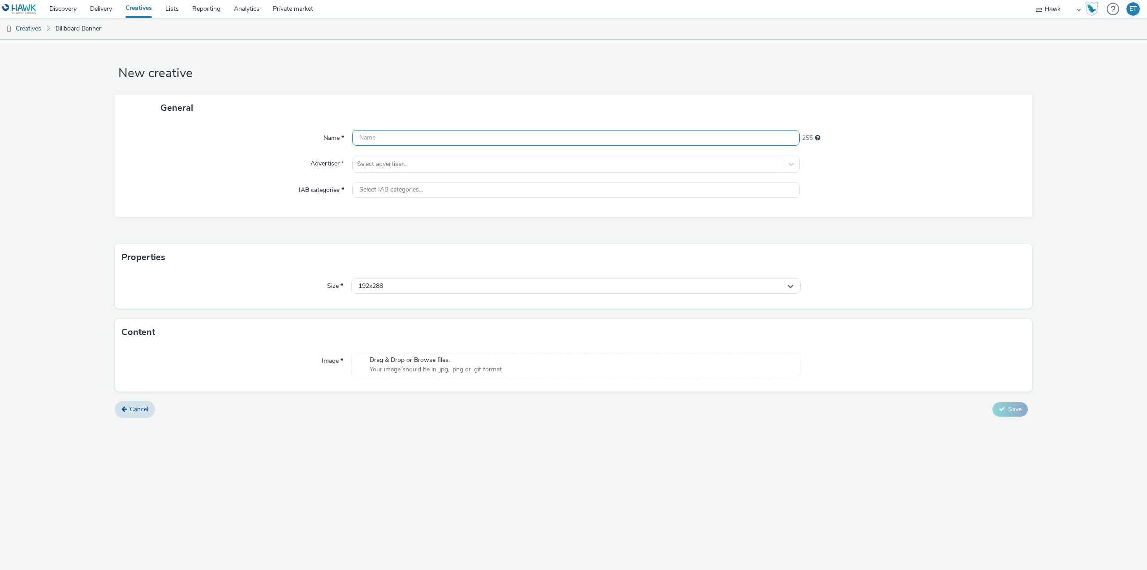
click at [401, 137] on input "text" at bounding box center [576, 138] width 448 height 16
paste input "UK_Churchill Square_Ikea Opening Campaign_Hawk_DOOH_13/08/2025_3840x2160"
type input "UK_Churchill Square_Ikea Opening Campaign_Hawk_DOOH_13/08/2025_3840x2160"
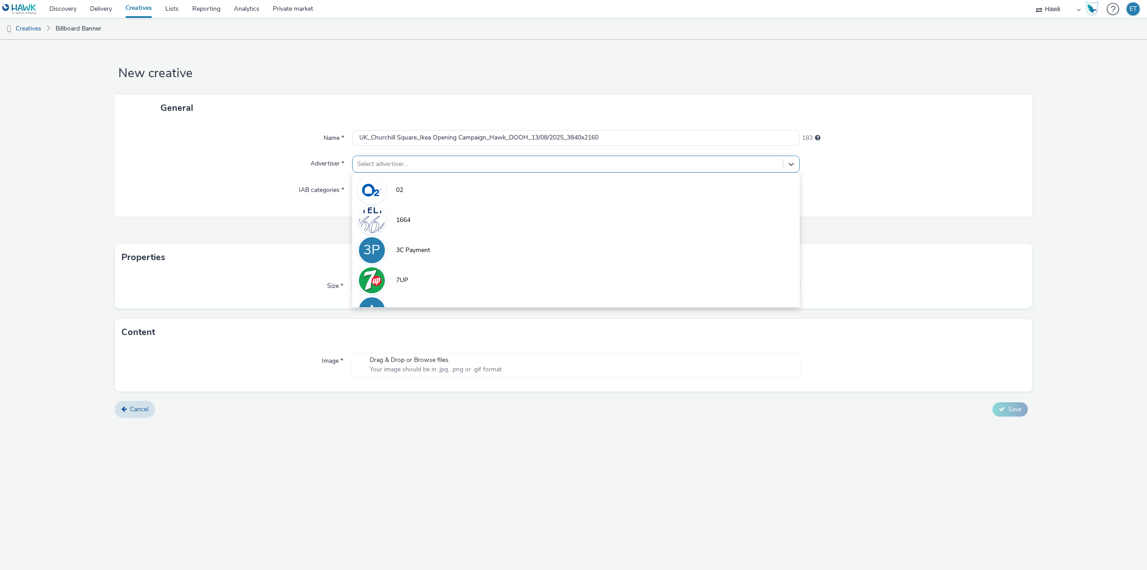
click at [410, 163] on div at bounding box center [567, 164] width 421 height 11
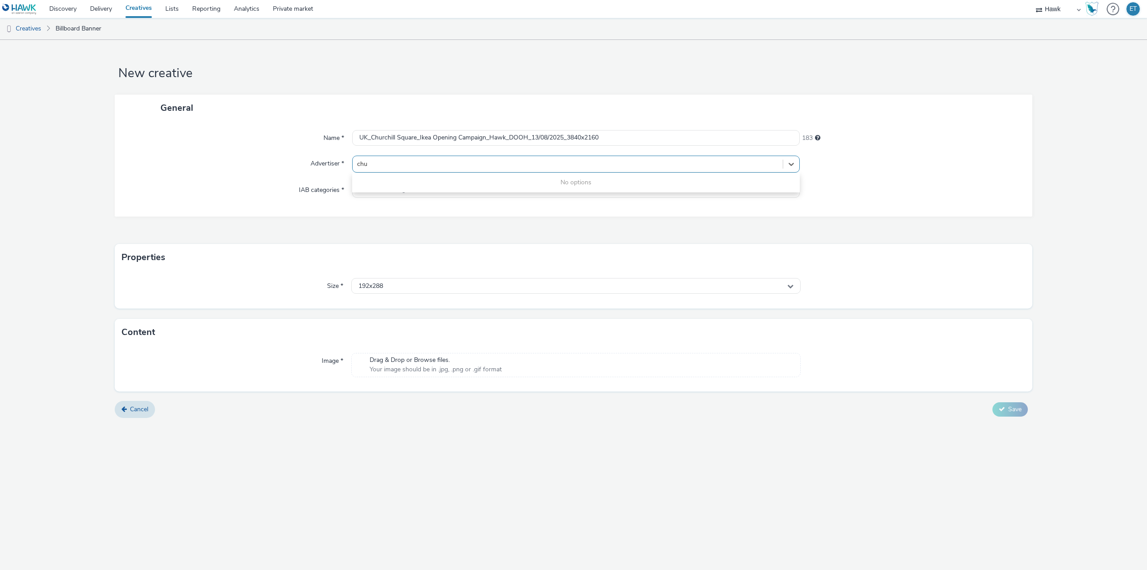
type input "chur"
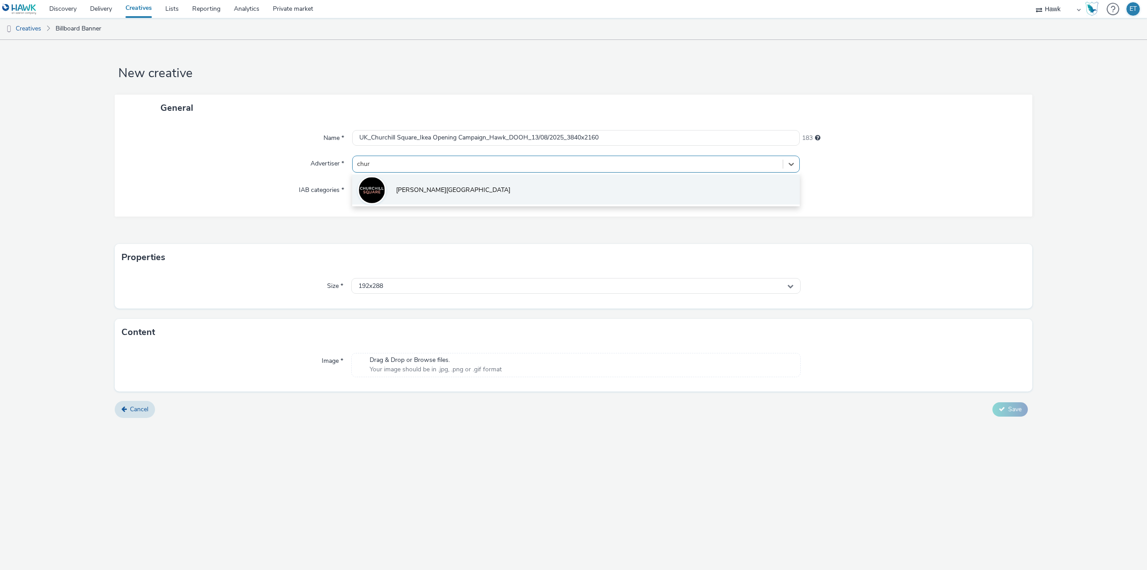
click at [401, 177] on li "[PERSON_NAME][GEOGRAPHIC_DATA]" at bounding box center [576, 189] width 448 height 30
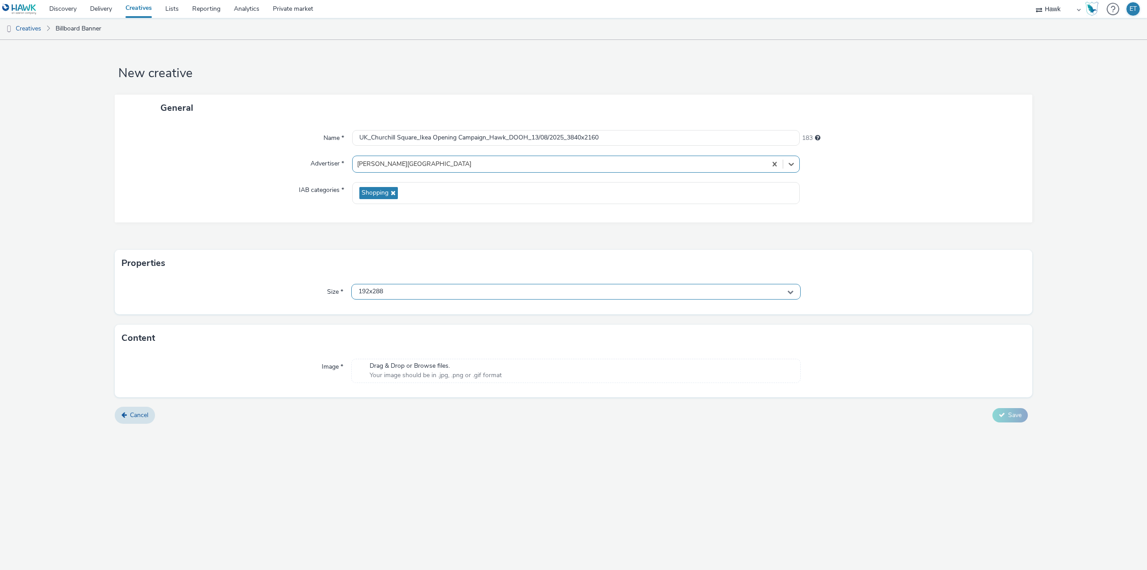
click at [403, 294] on div "192x288" at bounding box center [575, 292] width 449 height 16
click at [405, 312] on input "text" at bounding box center [576, 310] width 449 height 16
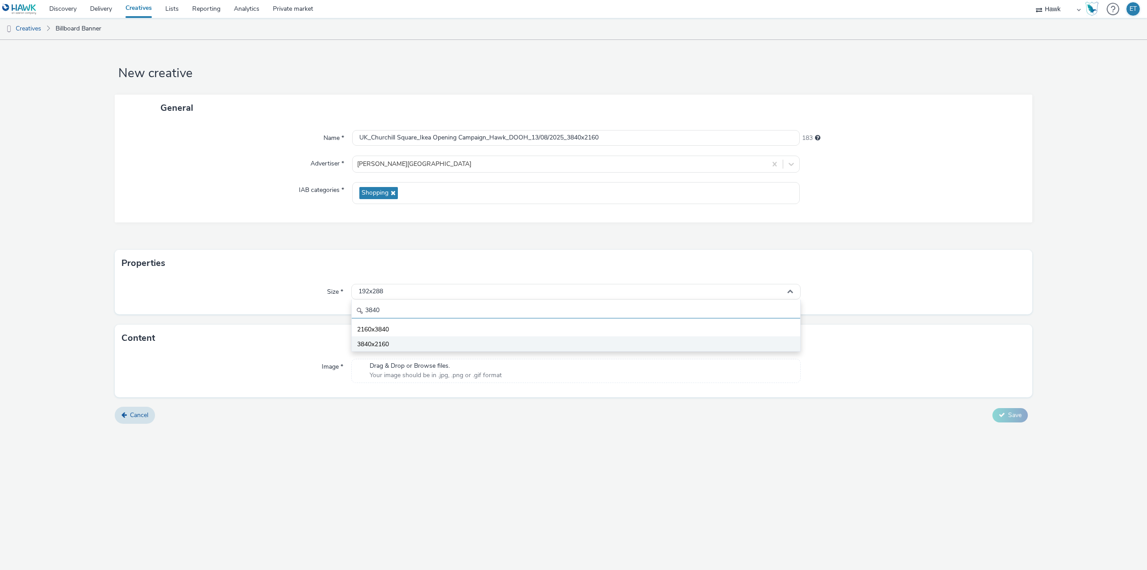
type input "3840"
click at [406, 341] on li "3840x2160" at bounding box center [576, 343] width 449 height 15
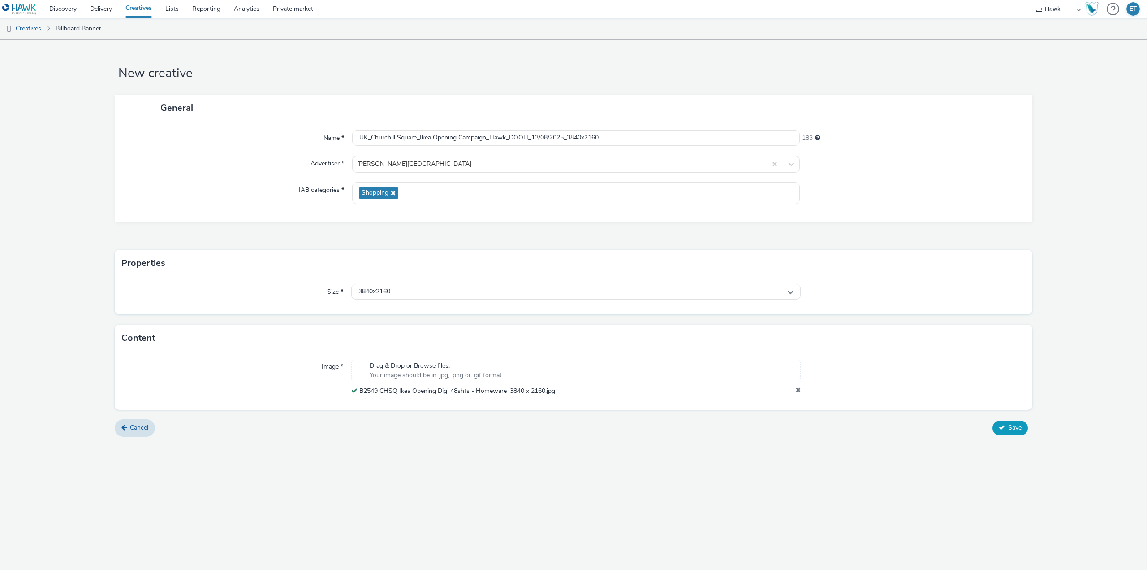
click at [1010, 427] on span "Save" at bounding box center [1014, 427] width 13 height 9
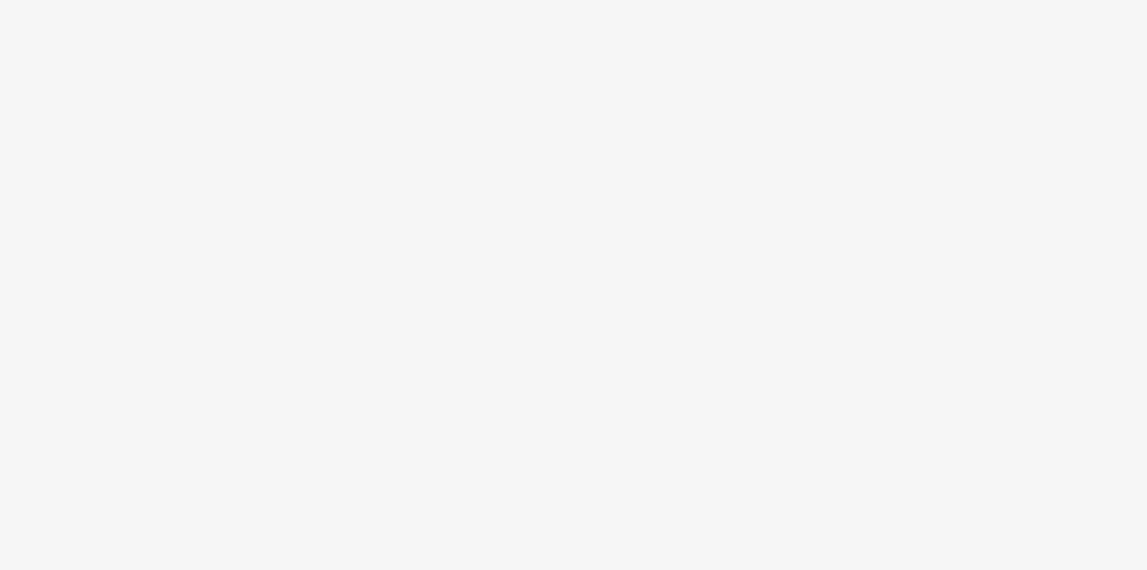
select select "11a7df10-284f-415c-b52a-427acf4c31ae"
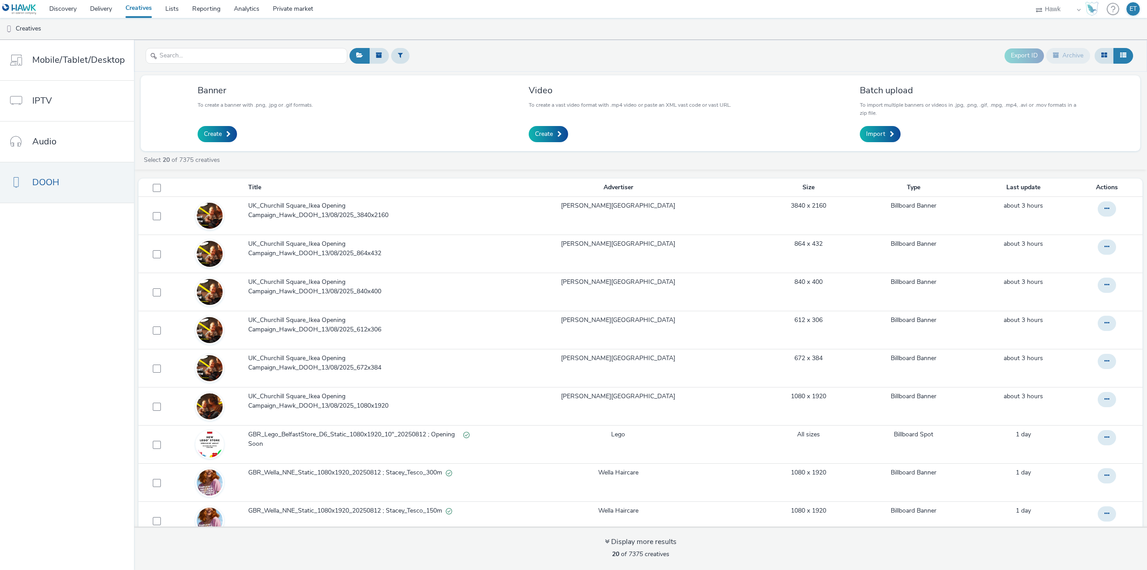
drag, startPoint x: 176, startPoint y: 12, endPoint x: 492, endPoint y: 35, distance: 316.4
click at [492, 35] on ul "Creatives" at bounding box center [573, 29] width 1147 height 22
click at [180, 14] on link "Lists" at bounding box center [172, 9] width 27 height 18
